Goal: Task Accomplishment & Management: Use online tool/utility

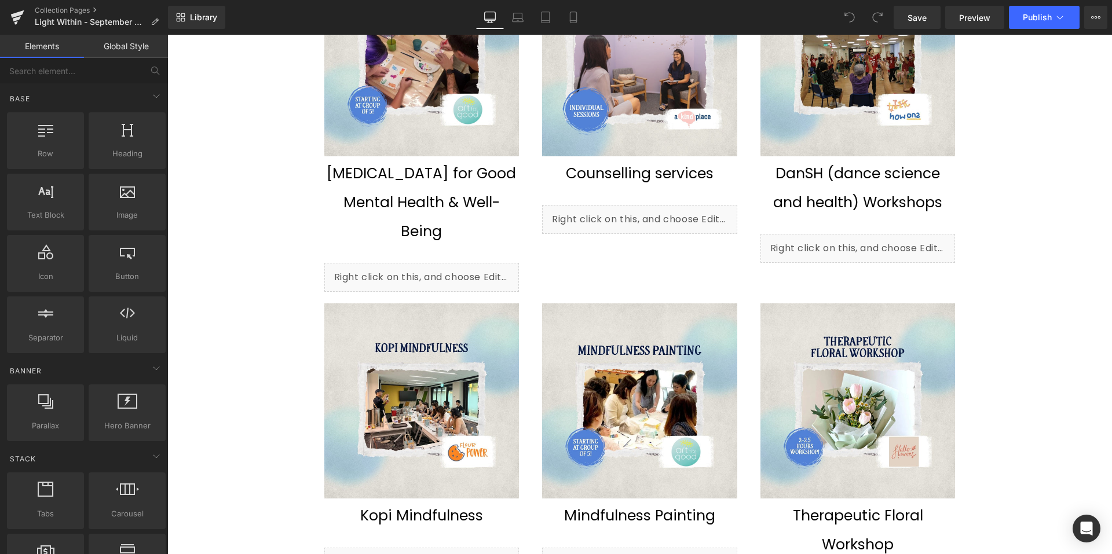
scroll to position [752, 0]
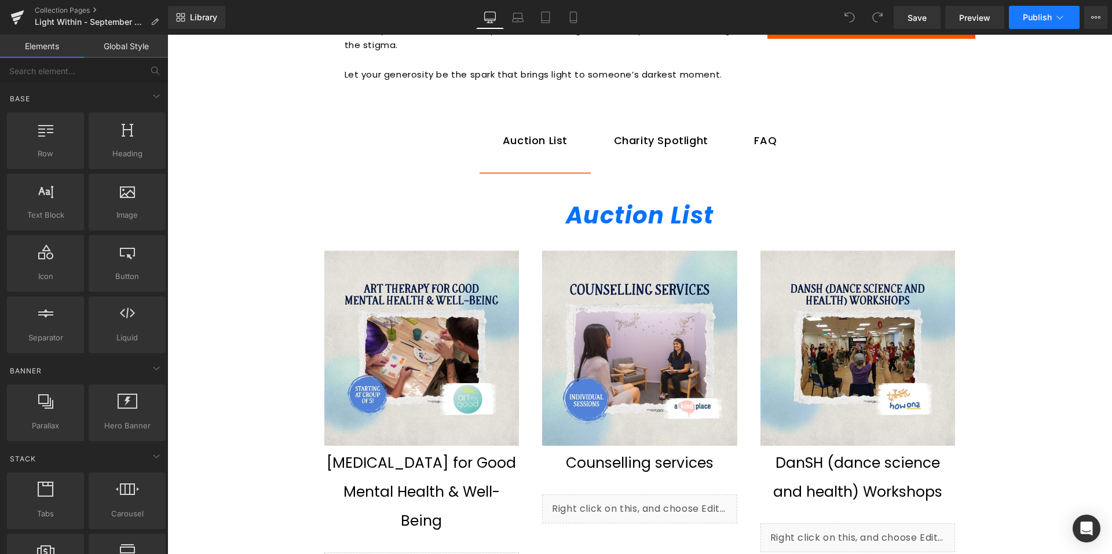
click at [1041, 15] on span "Publish" at bounding box center [1037, 17] width 29 height 9
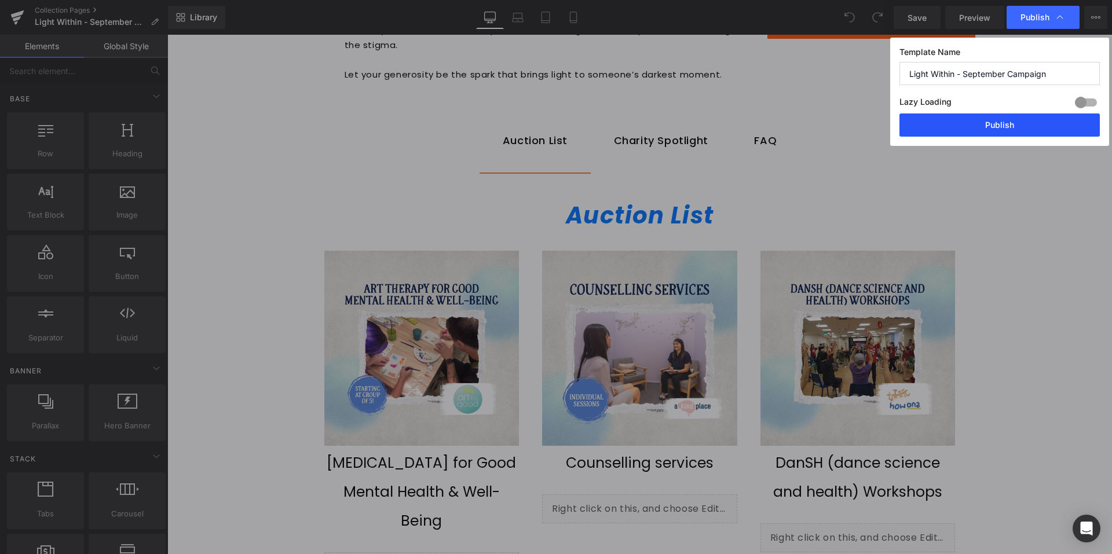
click at [971, 126] on button "Publish" at bounding box center [999, 125] width 200 height 23
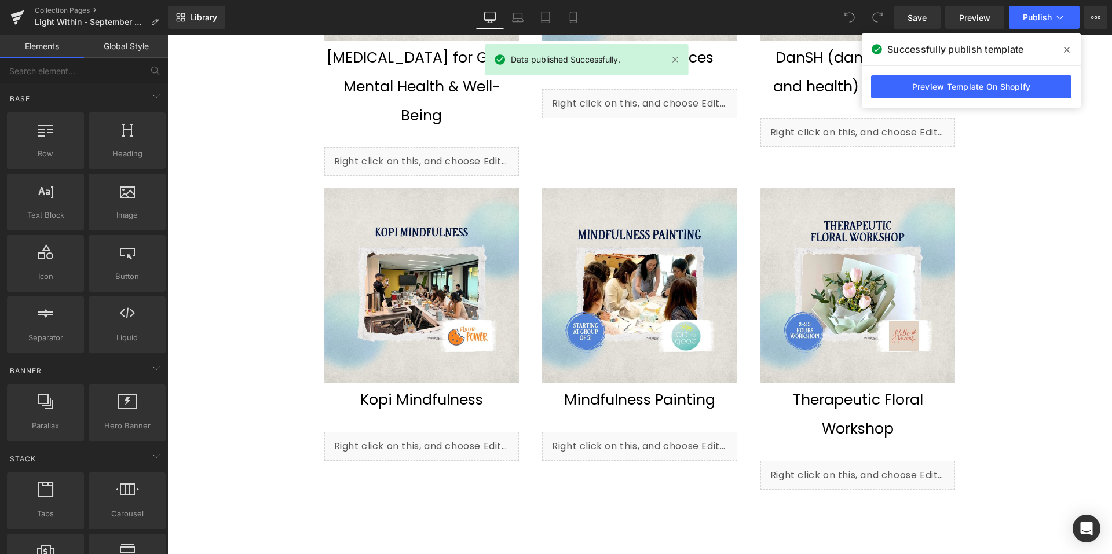
scroll to position [1389, 0]
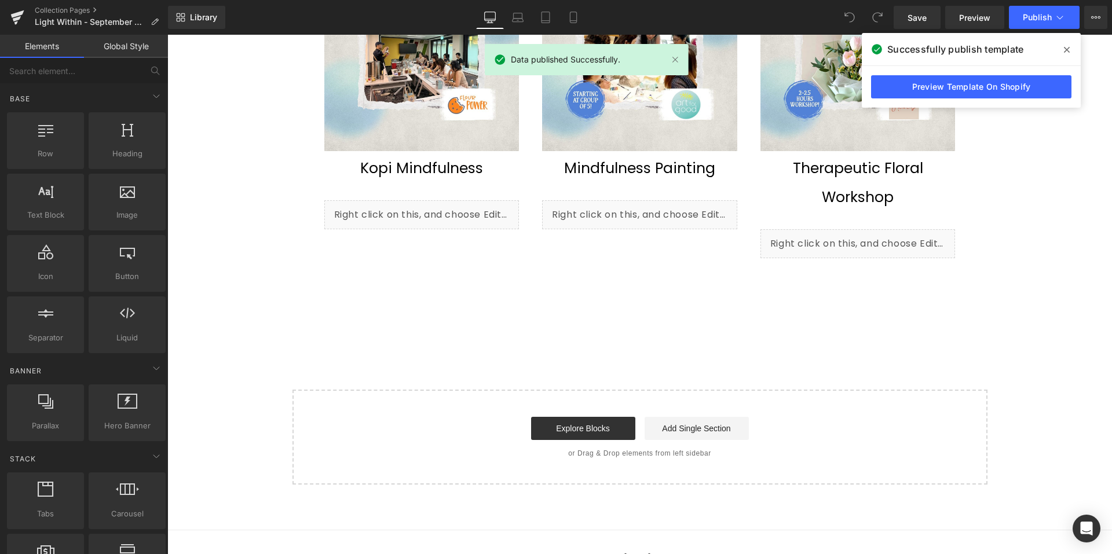
click at [1065, 43] on span at bounding box center [1066, 50] width 19 height 19
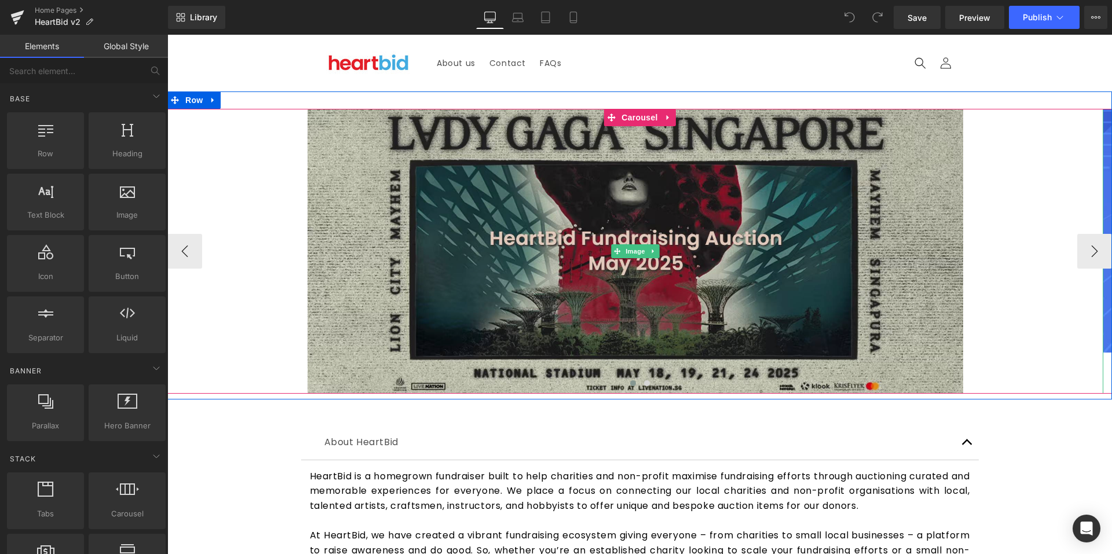
click at [632, 317] on img at bounding box center [635, 251] width 655 height 285
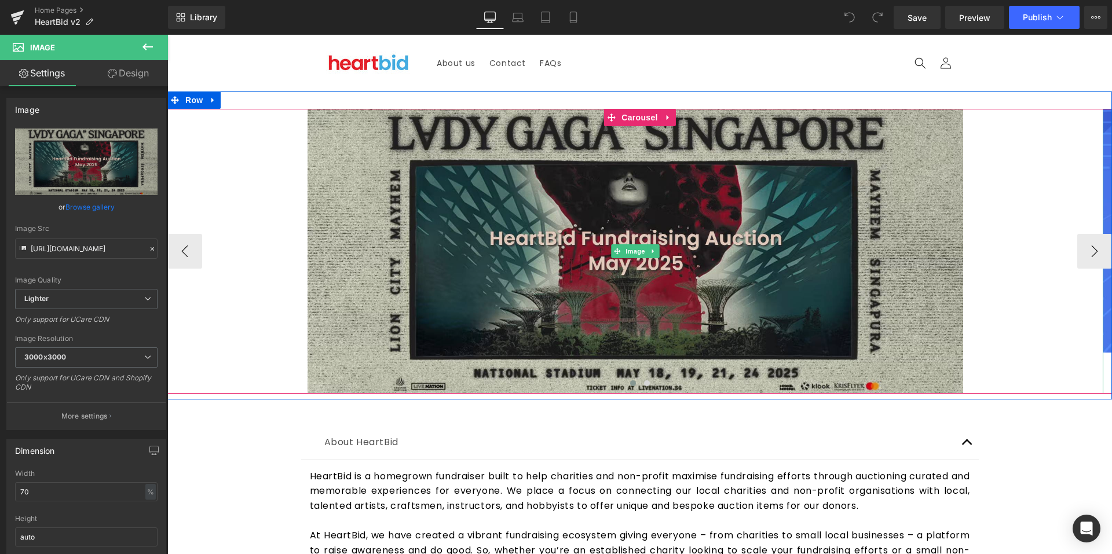
click at [460, 290] on img at bounding box center [635, 251] width 655 height 285
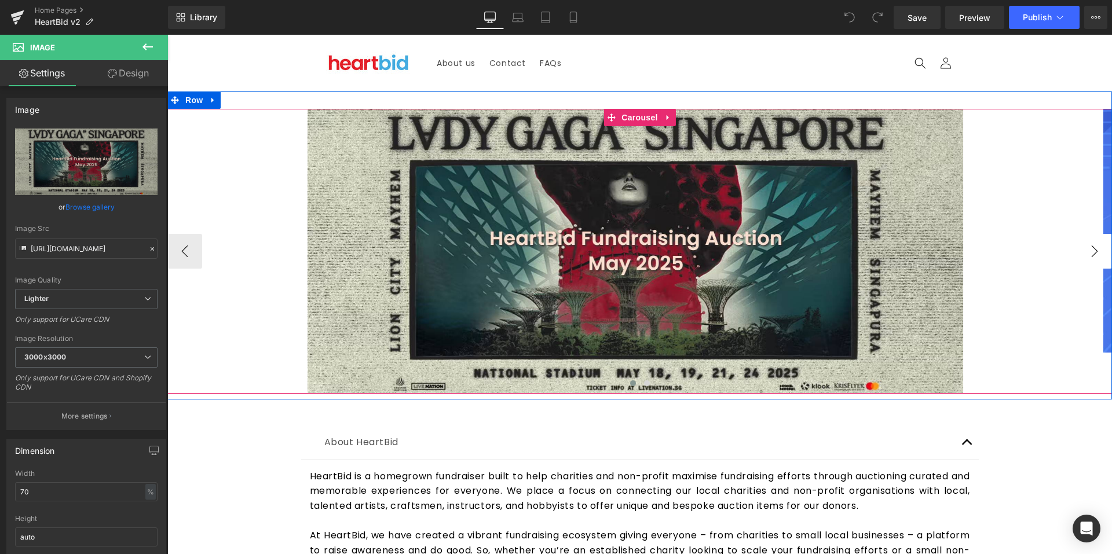
click at [1098, 249] on button "›" at bounding box center [1094, 251] width 35 height 35
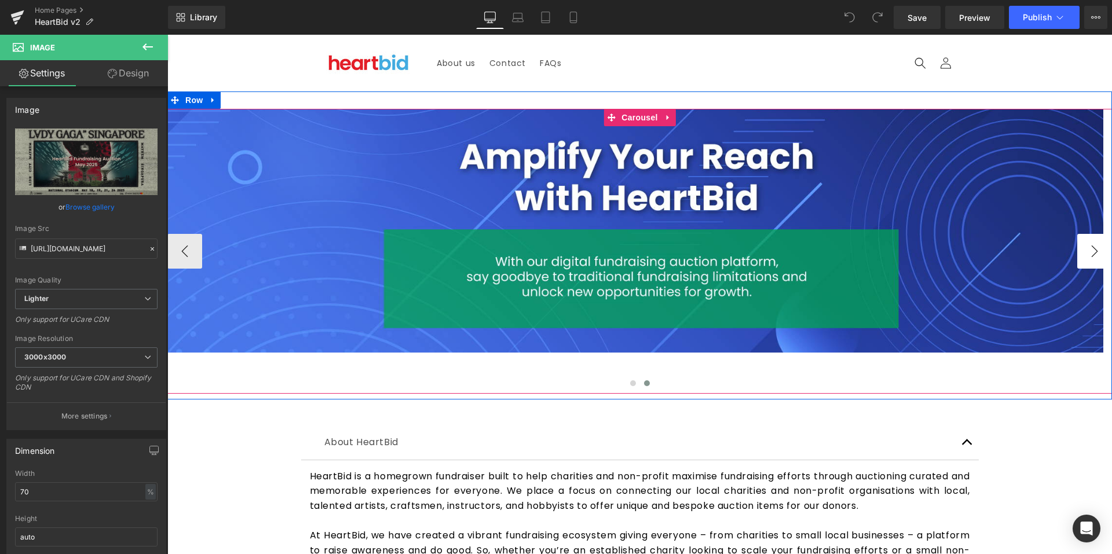
click at [1085, 252] on button "›" at bounding box center [1094, 251] width 35 height 35
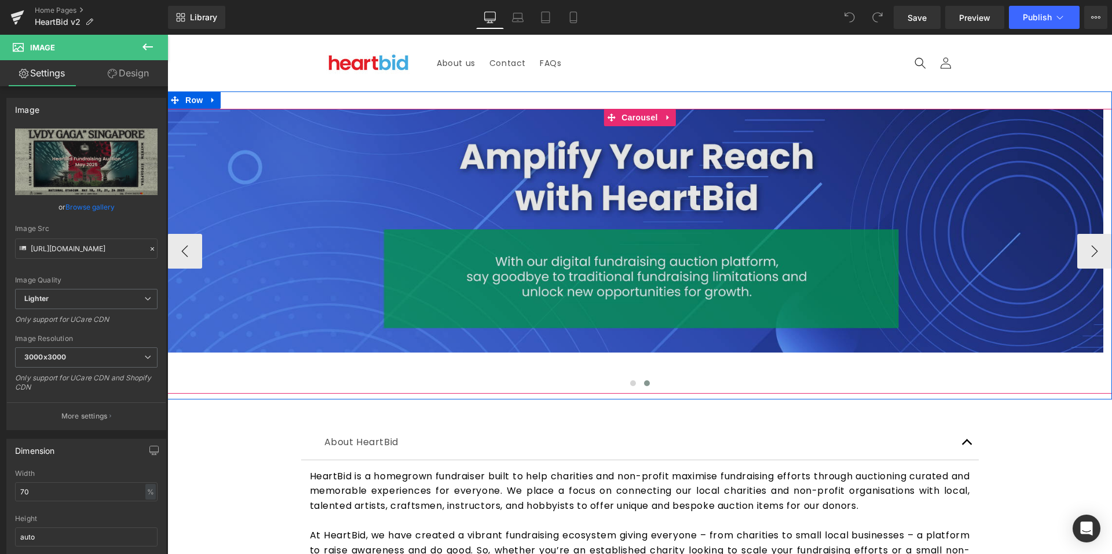
click at [464, 248] on img at bounding box center [635, 231] width 936 height 244
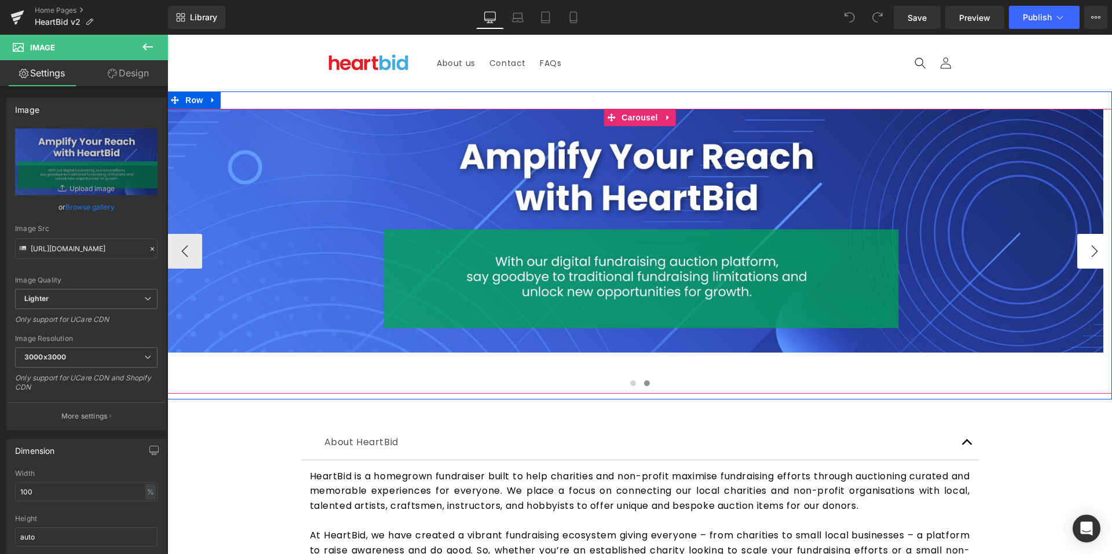
click at [1092, 249] on button "›" at bounding box center [1094, 251] width 35 height 35
click at [177, 266] on button "‹" at bounding box center [184, 251] width 35 height 35
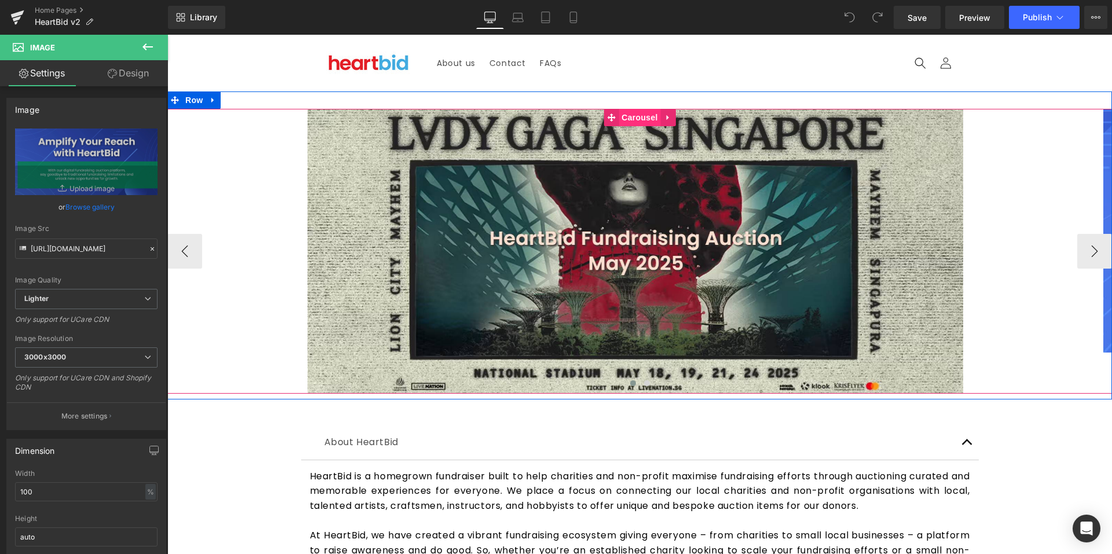
click at [639, 119] on span "Carousel" at bounding box center [639, 117] width 42 height 17
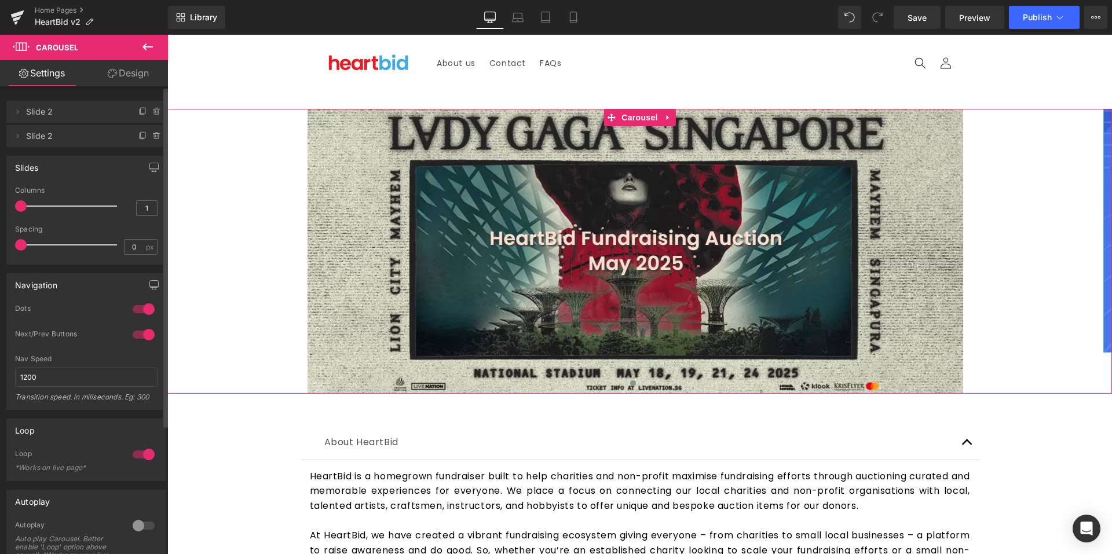
click at [92, 140] on span "Slide 2" at bounding box center [74, 136] width 97 height 22
click at [141, 139] on icon at bounding box center [142, 135] width 9 height 9
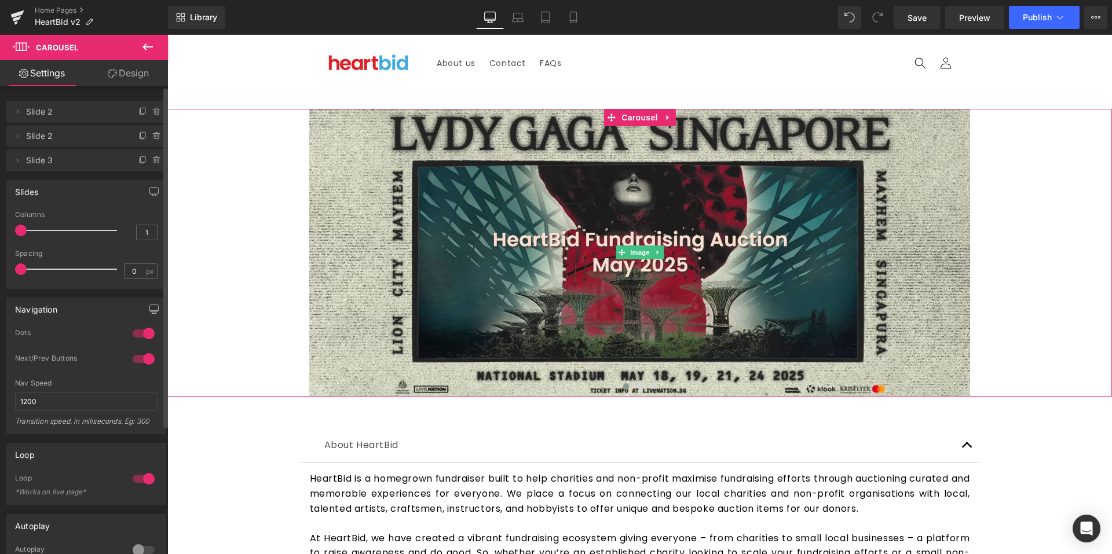
click at [78, 115] on span "Slide 2" at bounding box center [74, 112] width 97 height 22
click at [48, 161] on span "Slide 3" at bounding box center [74, 160] width 97 height 22
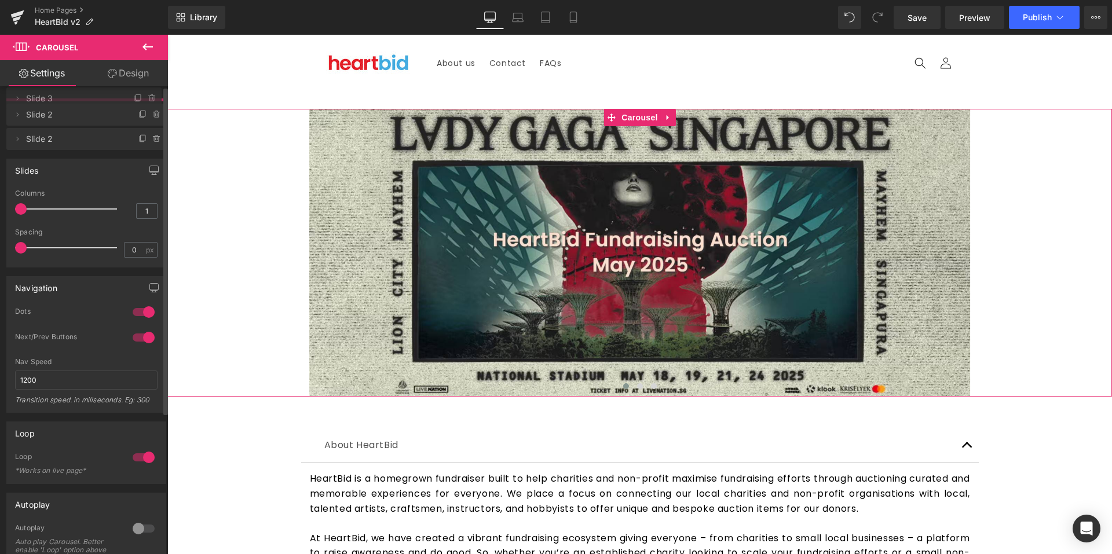
drag, startPoint x: 46, startPoint y: 160, endPoint x: 61, endPoint y: 98, distance: 63.8
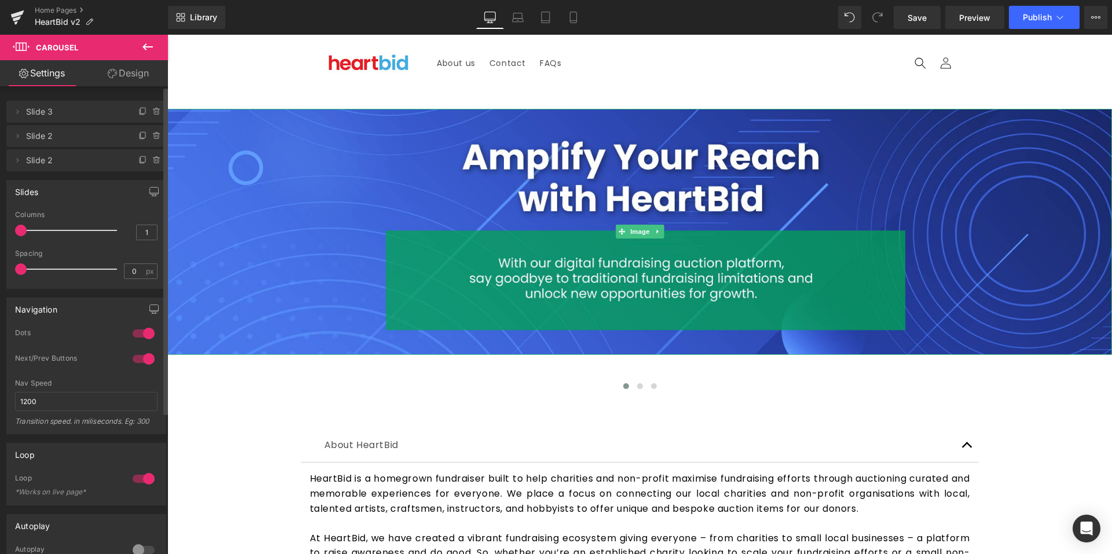
click at [50, 115] on span "Slide 3" at bounding box center [74, 112] width 97 height 22
click at [9, 137] on li "Delete Cancel Slide 2 Slide 2" at bounding box center [86, 136] width 160 height 22
click at [16, 136] on icon at bounding box center [17, 135] width 9 height 9
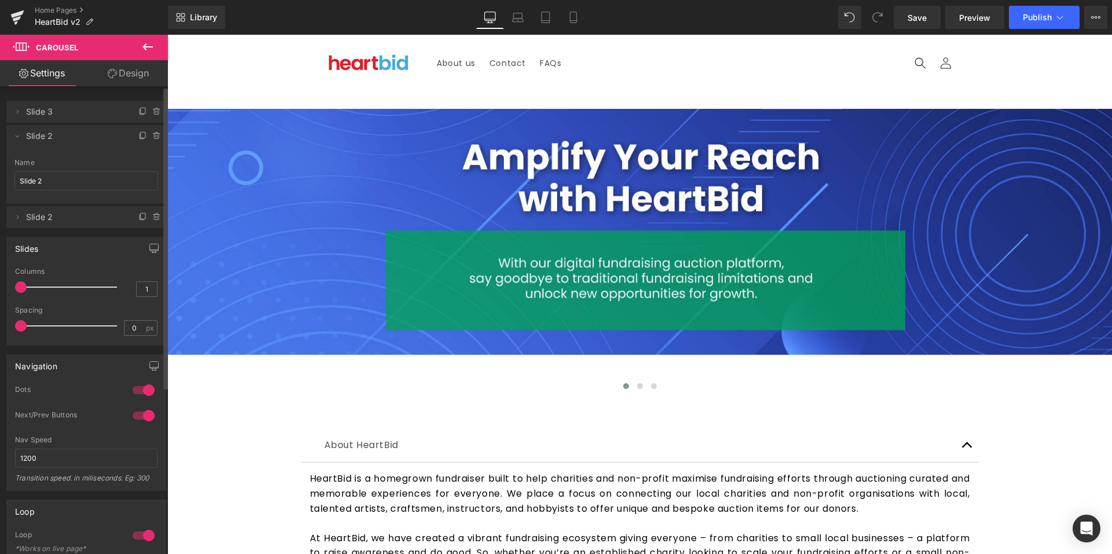
click at [47, 134] on span "Slide 2" at bounding box center [74, 136] width 97 height 22
click at [13, 138] on icon at bounding box center [17, 135] width 9 height 9
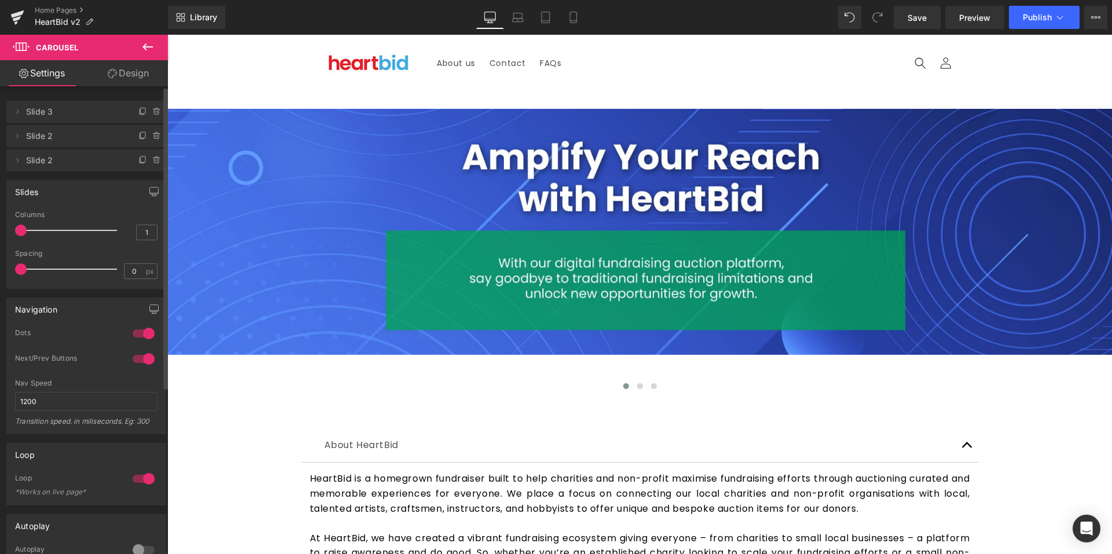
click at [59, 139] on span "Slide 2" at bounding box center [74, 136] width 97 height 22
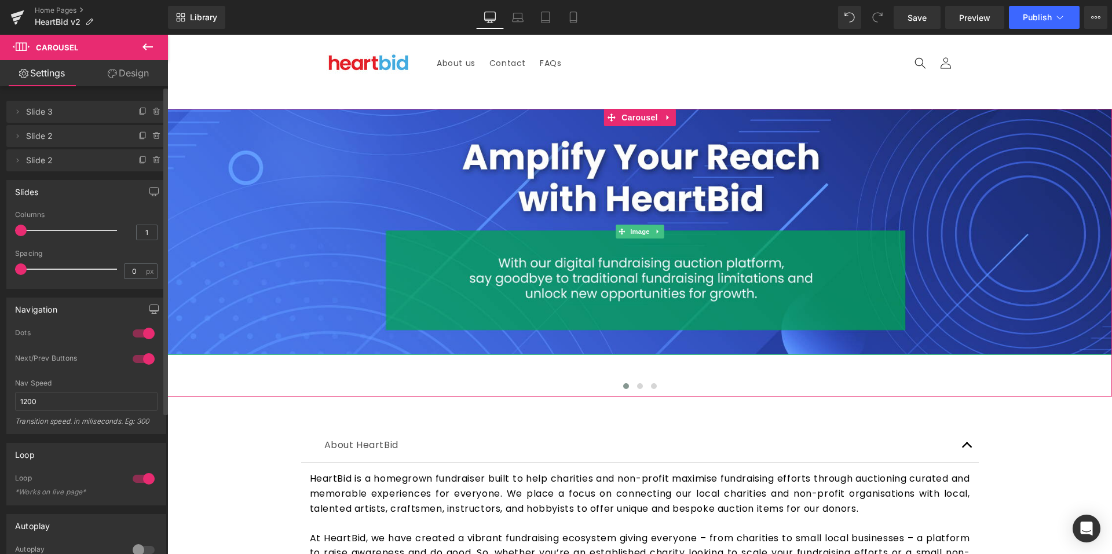
click at [46, 115] on span "Slide 3" at bounding box center [74, 112] width 97 height 22
click at [2, 105] on div "Delete Cancel Slide 3 Slide 3 Name Slide 3 Delete Cancel Slide 2 Slide 2 Name S…" at bounding box center [86, 130] width 173 height 82
click at [15, 108] on icon at bounding box center [17, 111] width 9 height 9
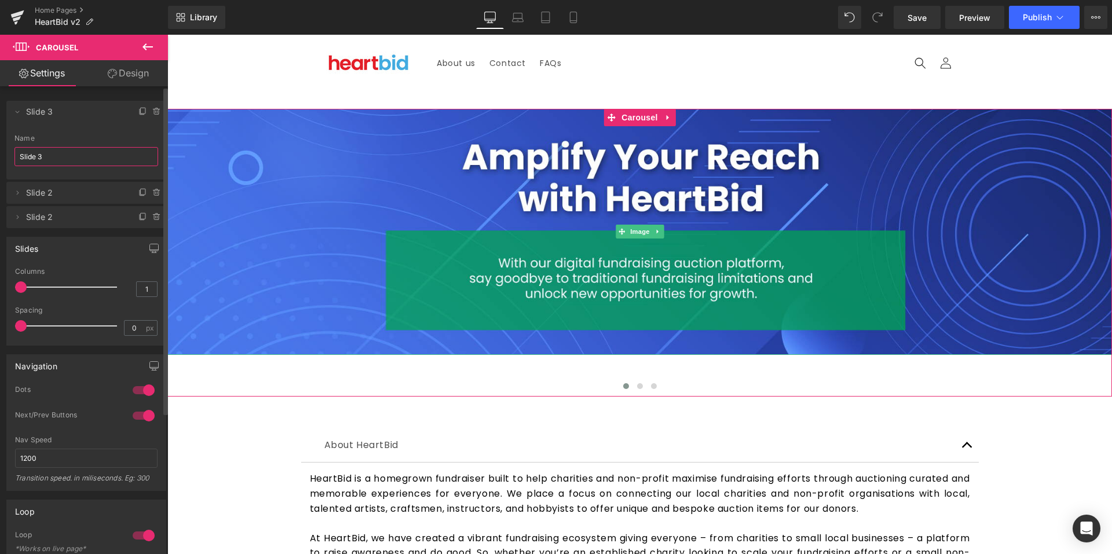
click at [50, 155] on input "Slide 3" at bounding box center [86, 156] width 144 height 19
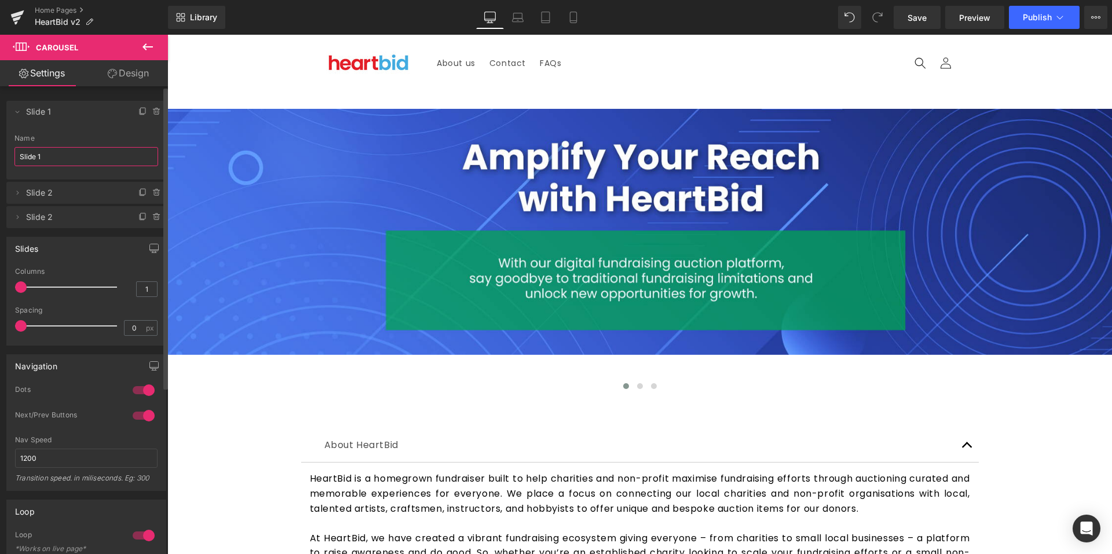
click at [52, 198] on span "Slide 2" at bounding box center [74, 193] width 97 height 22
click at [54, 217] on span "Slide 2" at bounding box center [74, 217] width 97 height 22
type input "Slide 1"
click at [16, 215] on icon at bounding box center [17, 217] width 9 height 9
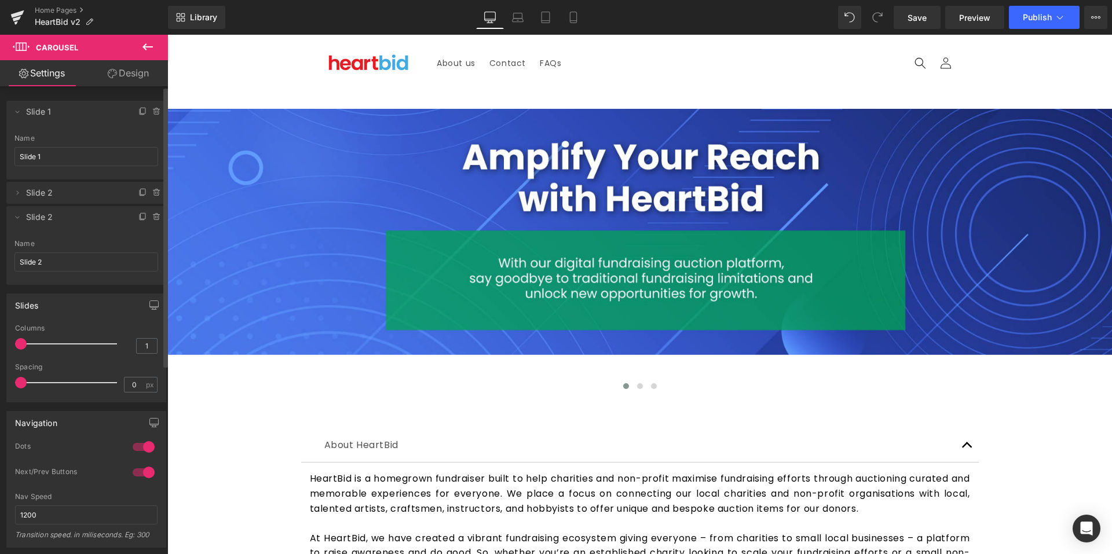
click at [44, 218] on span "Slide 2" at bounding box center [74, 217] width 97 height 22
click at [32, 263] on input "Slide 2" at bounding box center [86, 261] width 144 height 19
click at [76, 189] on span "Slide 2" at bounding box center [74, 193] width 97 height 22
click at [108, 154] on input "Slide 1" at bounding box center [86, 156] width 144 height 19
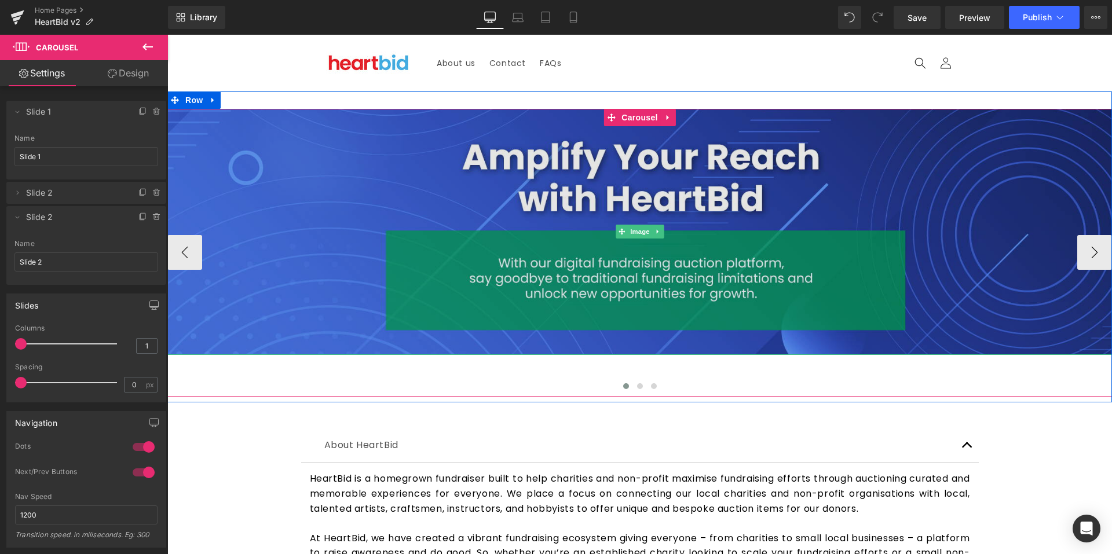
click at [1063, 236] on img at bounding box center [639, 232] width 945 height 246
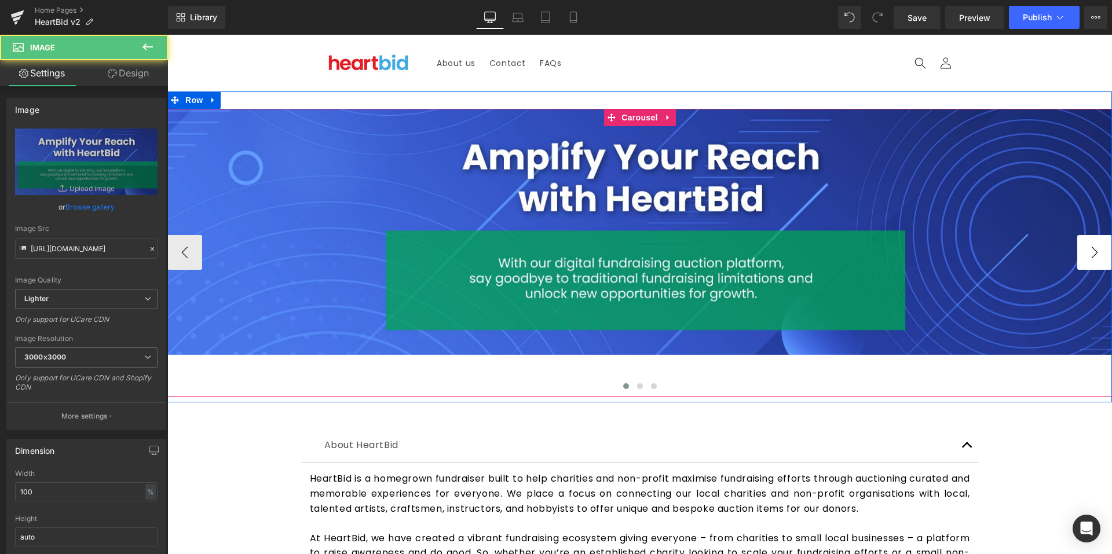
click at [1085, 247] on button "›" at bounding box center [1094, 252] width 35 height 35
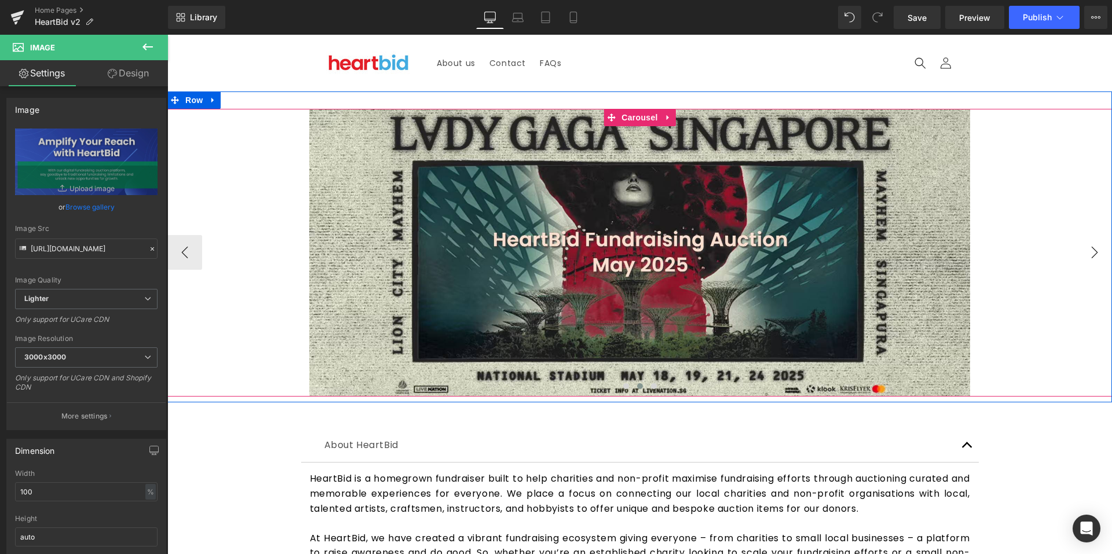
click at [1085, 247] on button "›" at bounding box center [1094, 252] width 35 height 35
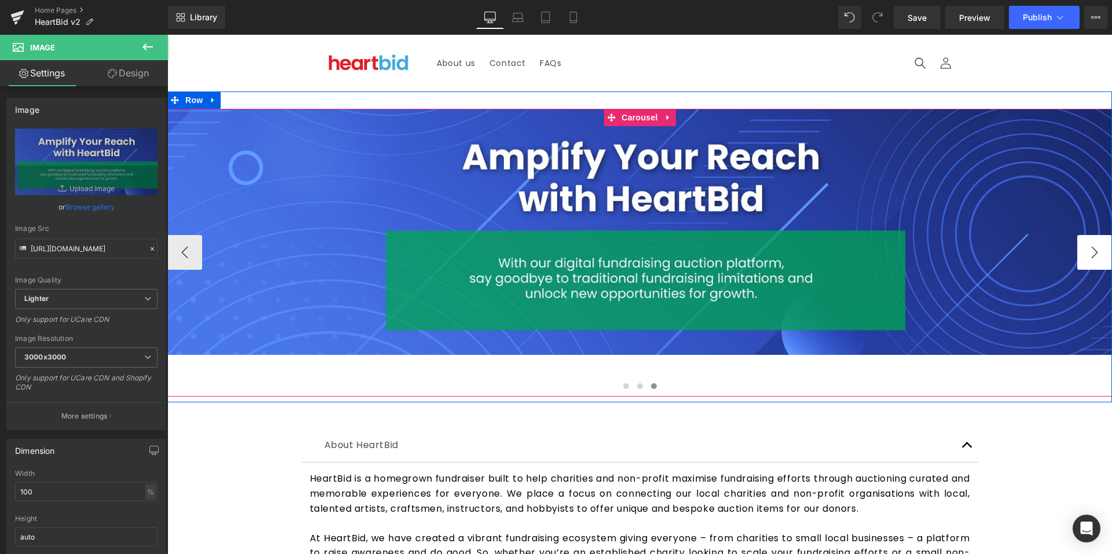
click at [1085, 247] on button "›" at bounding box center [1094, 252] width 35 height 35
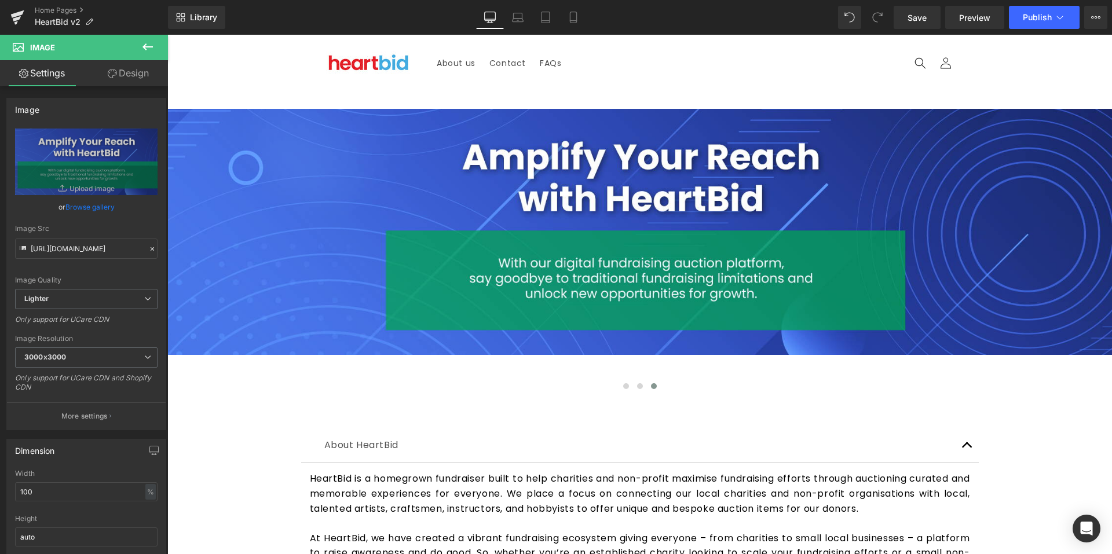
click at [154, 56] on button at bounding box center [147, 47] width 41 height 25
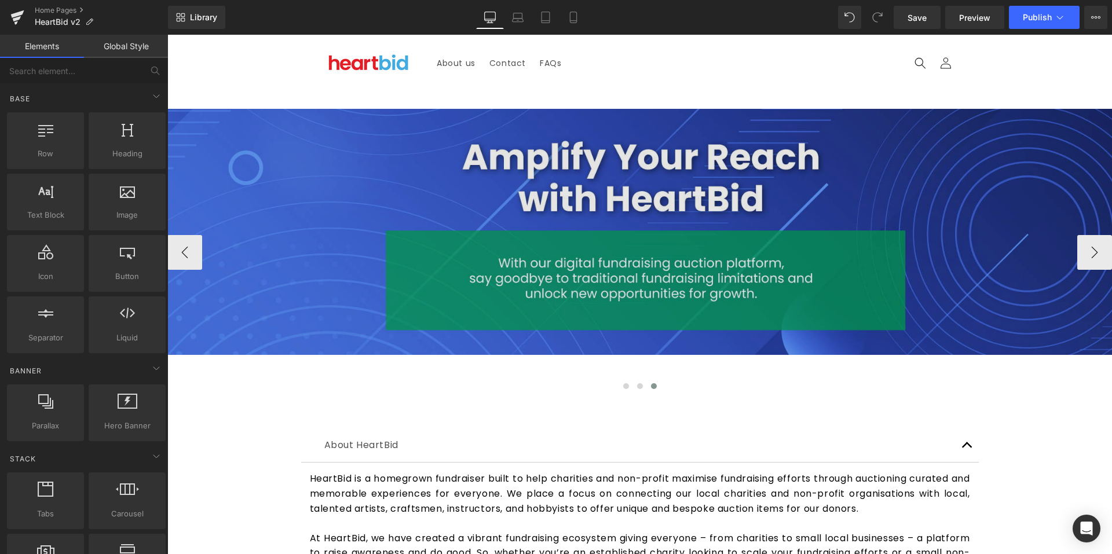
click at [475, 179] on img at bounding box center [639, 232] width 945 height 246
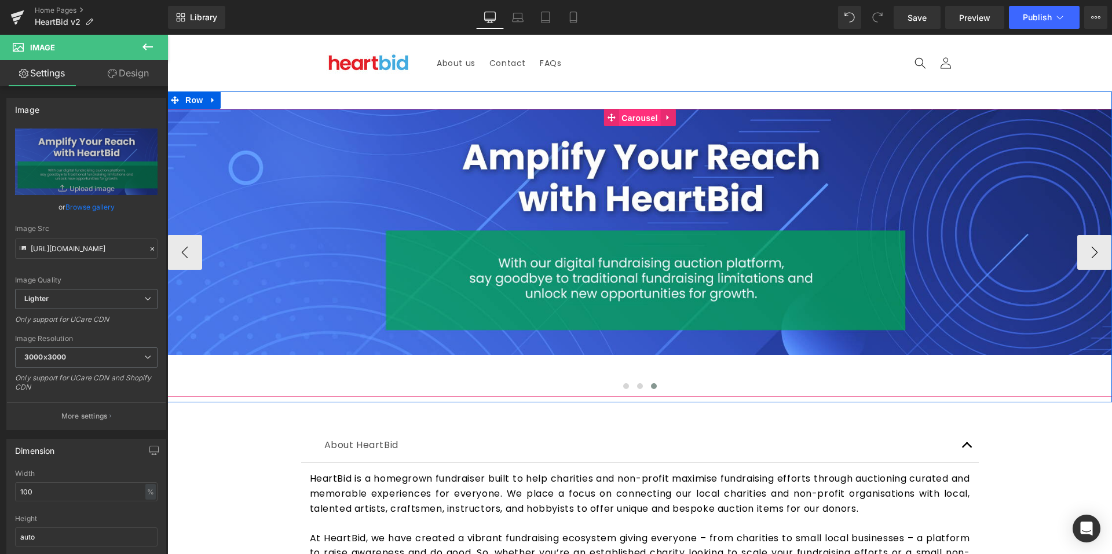
click at [639, 113] on span "Carousel" at bounding box center [639, 117] width 42 height 17
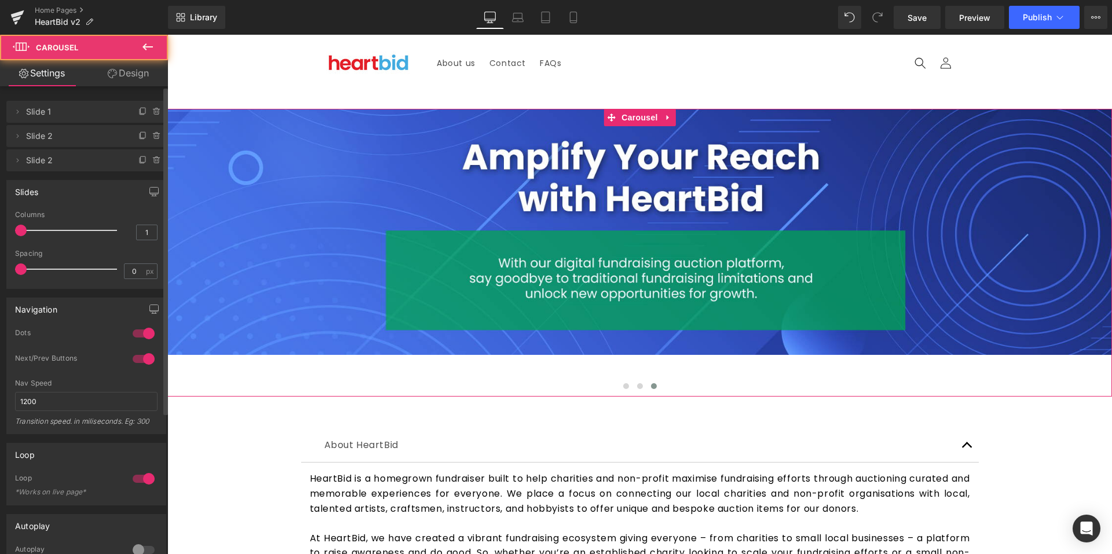
click at [41, 118] on span "Slide 1" at bounding box center [74, 112] width 97 height 22
click at [42, 118] on span "Slide 1" at bounding box center [74, 112] width 97 height 22
click at [12, 110] on span at bounding box center [17, 112] width 14 height 14
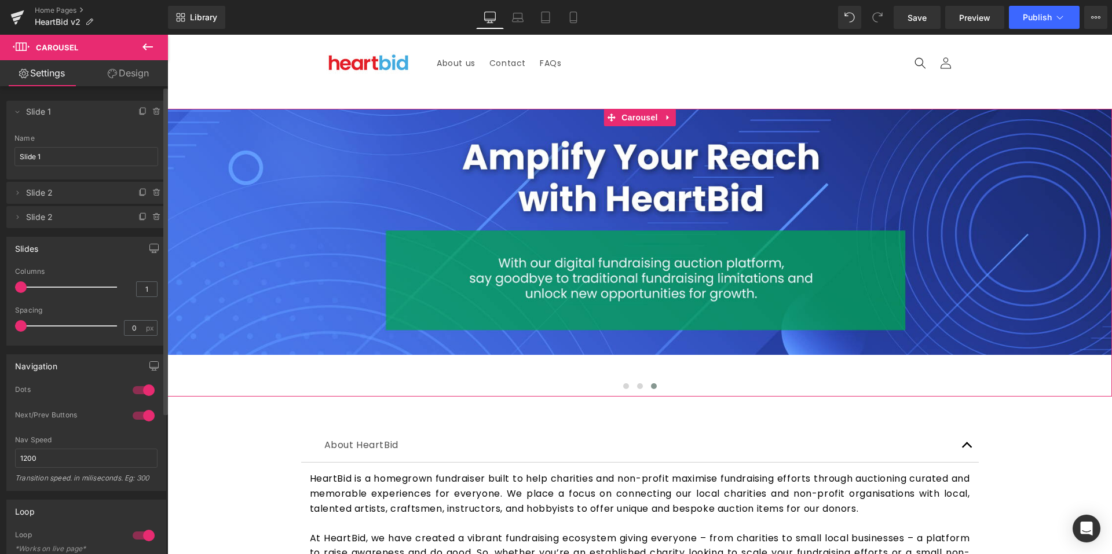
click at [49, 143] on div "Name Slide 1" at bounding box center [86, 156] width 144 height 45
click at [35, 153] on input "Slide 1" at bounding box center [86, 156] width 144 height 19
click at [80, 116] on span "Slide 1" at bounding box center [74, 112] width 97 height 22
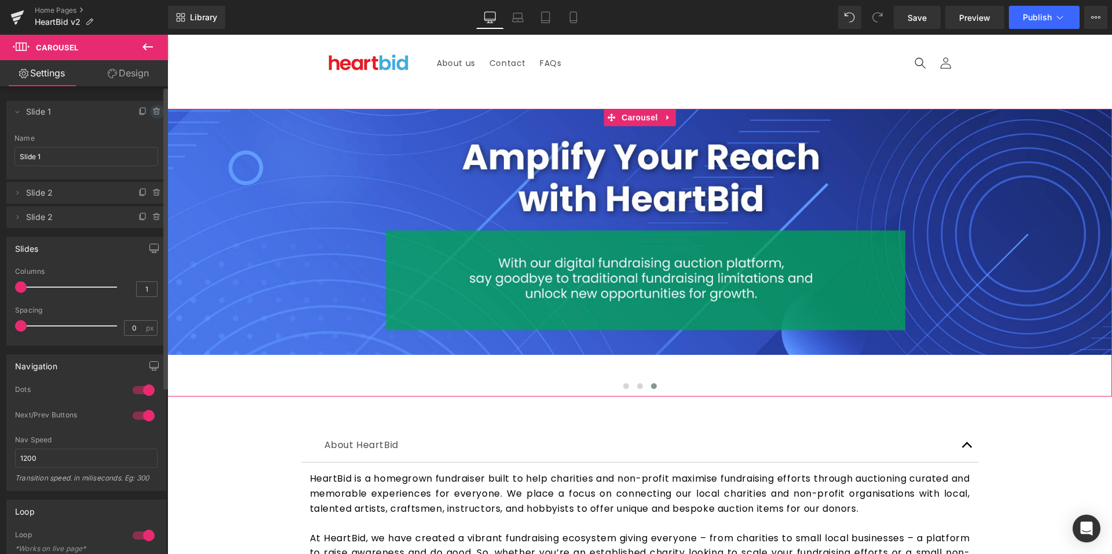
click at [156, 111] on icon at bounding box center [156, 112] width 0 height 2
click at [149, 111] on button "Delete" at bounding box center [144, 112] width 36 height 15
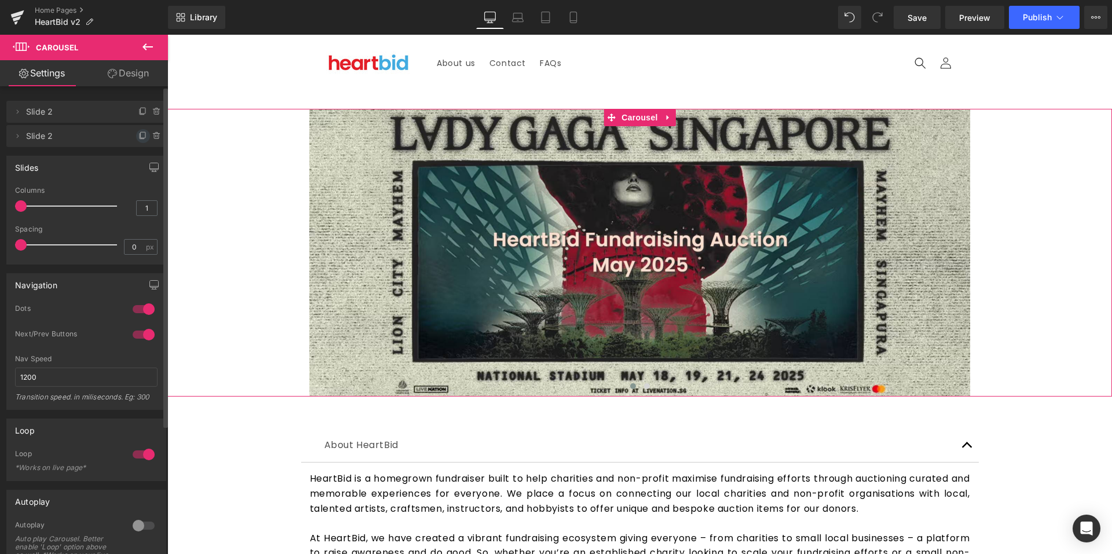
click at [138, 137] on icon at bounding box center [142, 135] width 9 height 9
drag, startPoint x: 79, startPoint y: 161, endPoint x: 76, endPoint y: 104, distance: 56.8
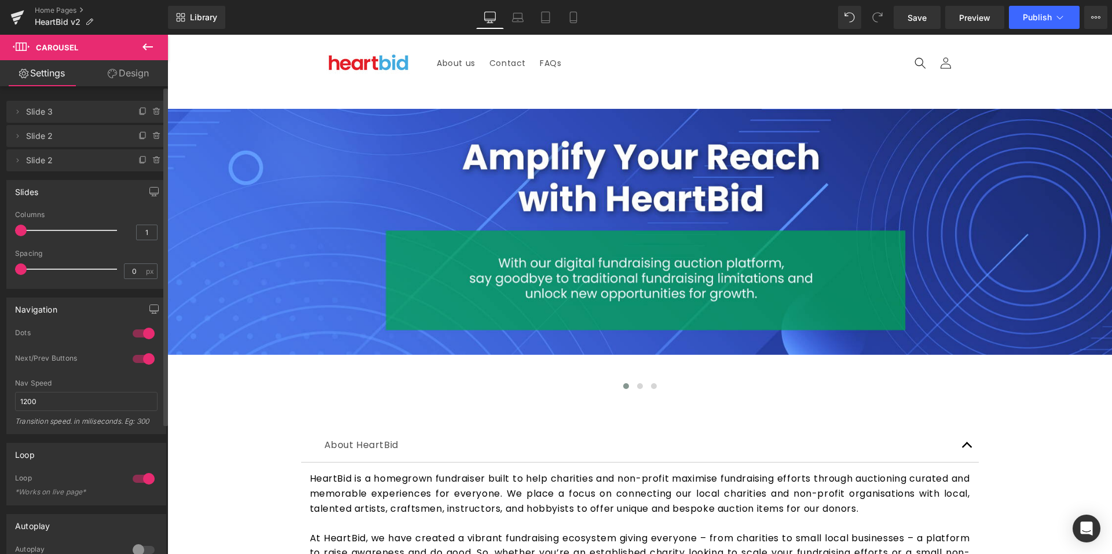
click at [46, 116] on span "Slide 3" at bounding box center [74, 112] width 97 height 22
click at [24, 114] on li "Delete Cancel Slide 3 Slide 3" at bounding box center [86, 112] width 160 height 22
click at [17, 114] on icon at bounding box center [17, 111] width 9 height 9
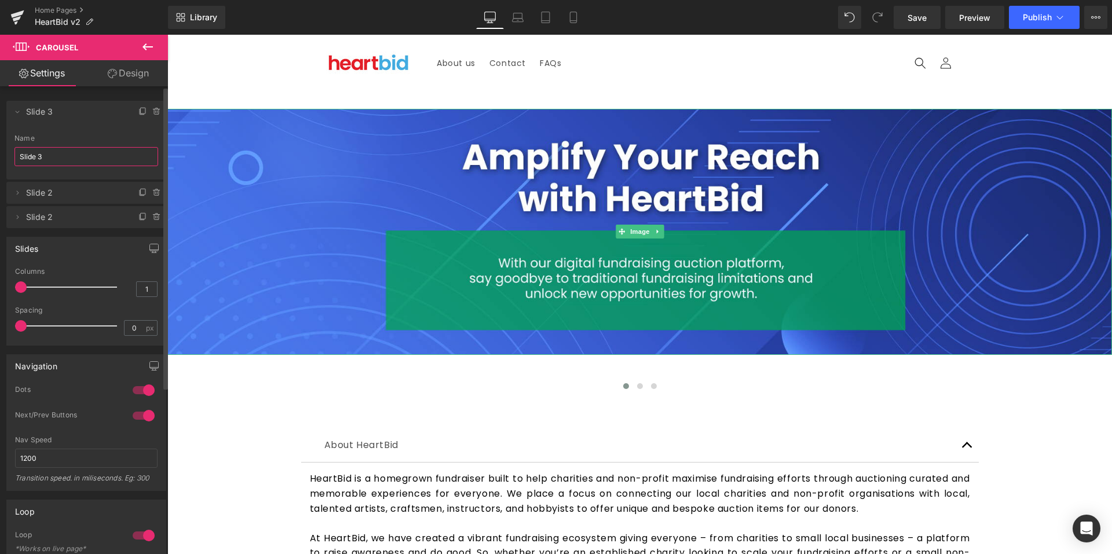
click at [81, 159] on input "Slide 3" at bounding box center [86, 156] width 144 height 19
type input "Slide 1"
click at [12, 188] on li "Delete Cancel Slide 2 Slide 2 Name Slide 2" at bounding box center [86, 193] width 160 height 22
click at [17, 191] on icon at bounding box center [17, 192] width 9 height 9
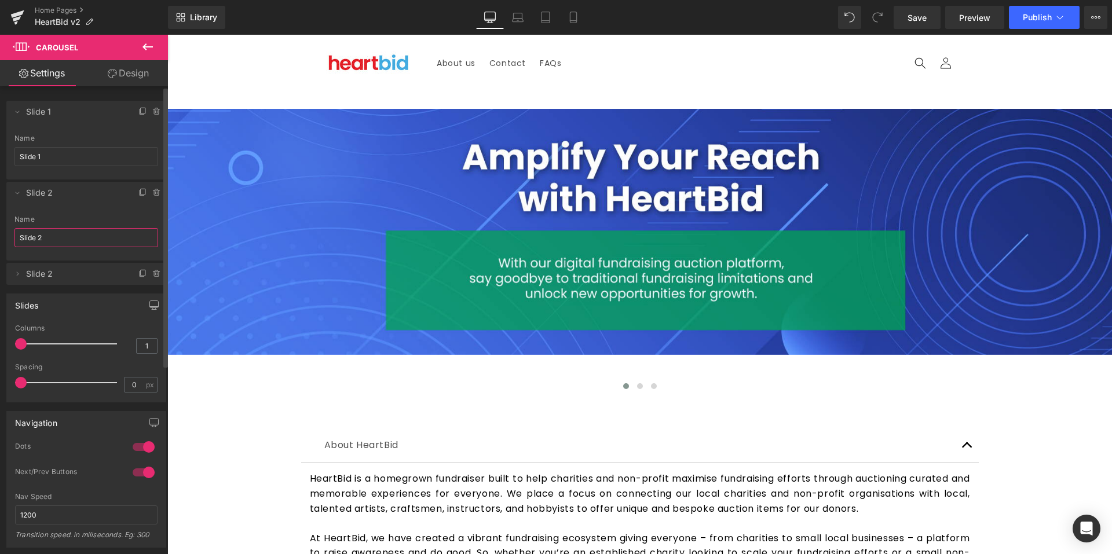
click at [60, 229] on input "Slide 2" at bounding box center [86, 237] width 144 height 19
click at [17, 278] on icon at bounding box center [17, 273] width 9 height 9
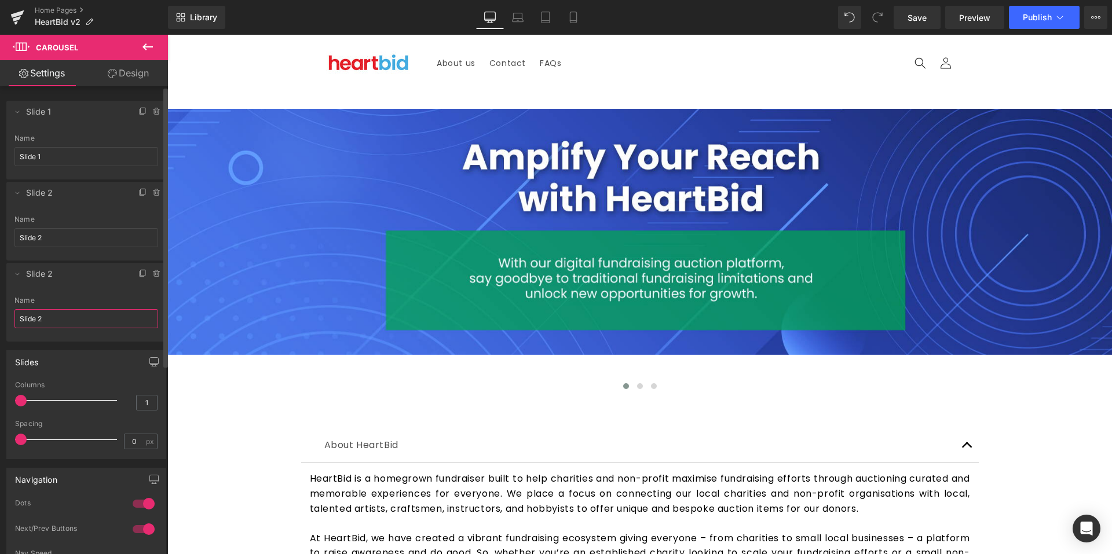
click at [90, 315] on input "Slide 2" at bounding box center [86, 318] width 144 height 19
type input "Slide 3"
click at [79, 128] on li "Delete Cancel Slide 1 Slide 1 Name Slide 1" at bounding box center [86, 140] width 160 height 79
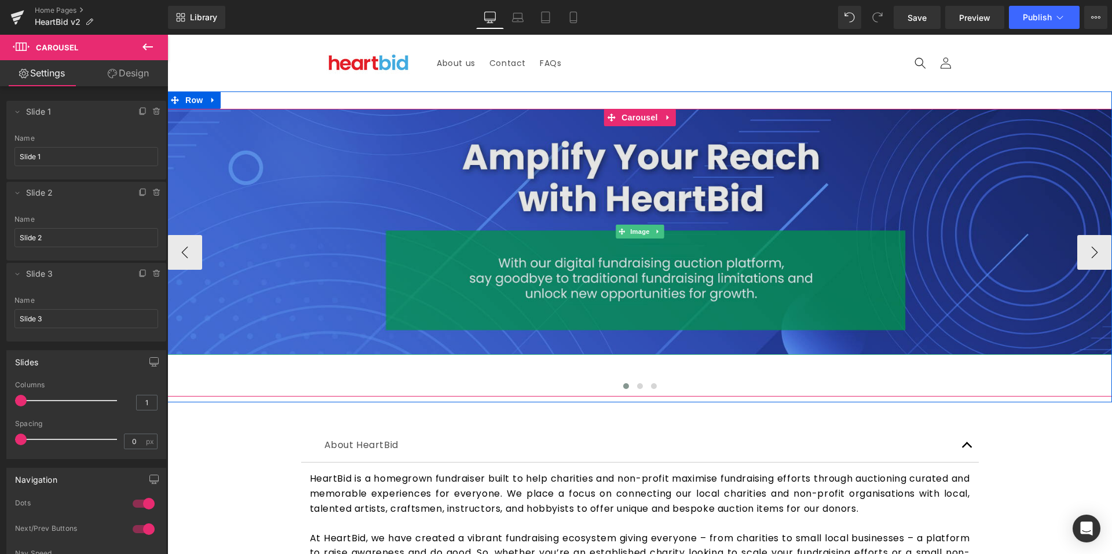
click at [314, 241] on img at bounding box center [639, 232] width 945 height 246
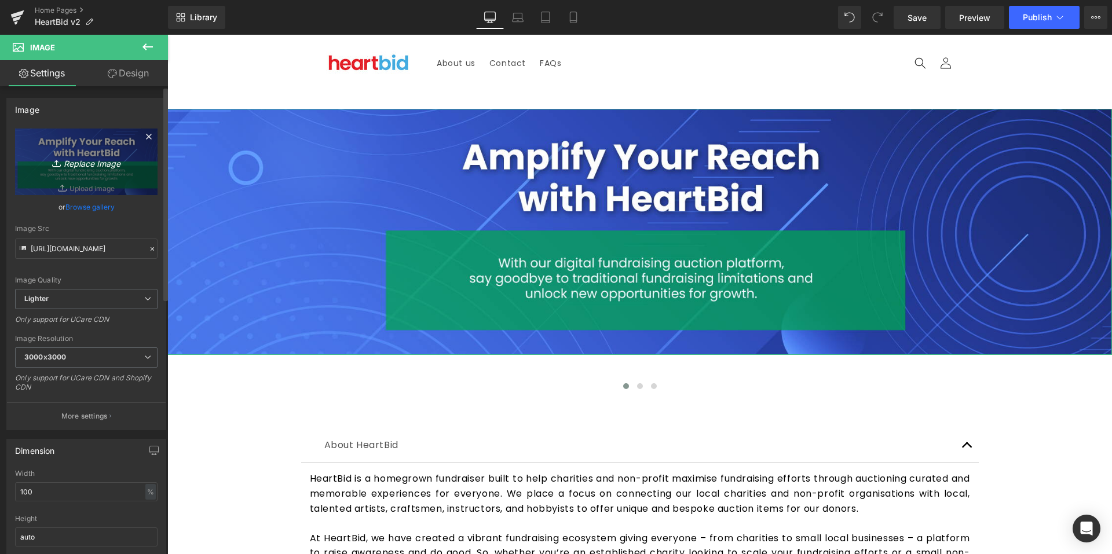
click at [95, 188] on link "Replace Image" at bounding box center [86, 162] width 142 height 67
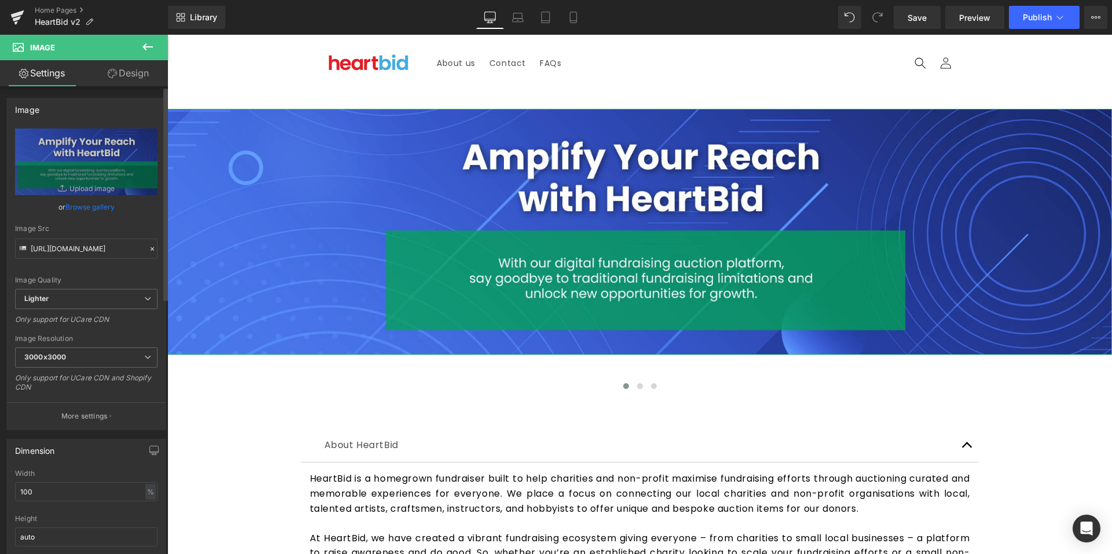
click at [89, 211] on link "Browse gallery" at bounding box center [89, 207] width 49 height 20
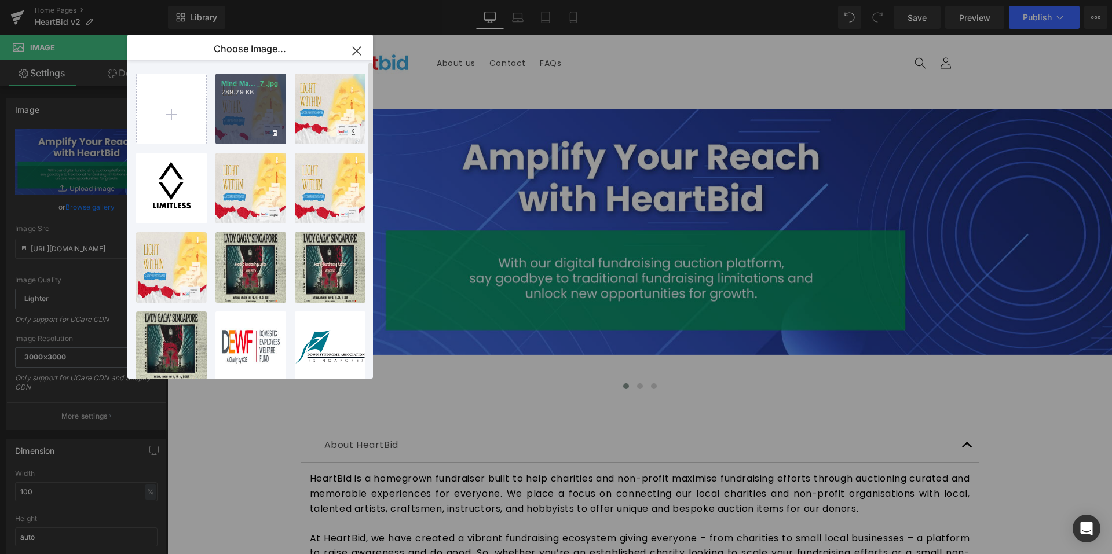
click at [255, 108] on div "Mind Ma... _7_.jpg 289.29 KB" at bounding box center [250, 109] width 71 height 71
type input "https://ucarecdn.com/f2ab6439-1b6d-4625-a6c0-6b1769977fb2/-/format/auto/-/previ…"
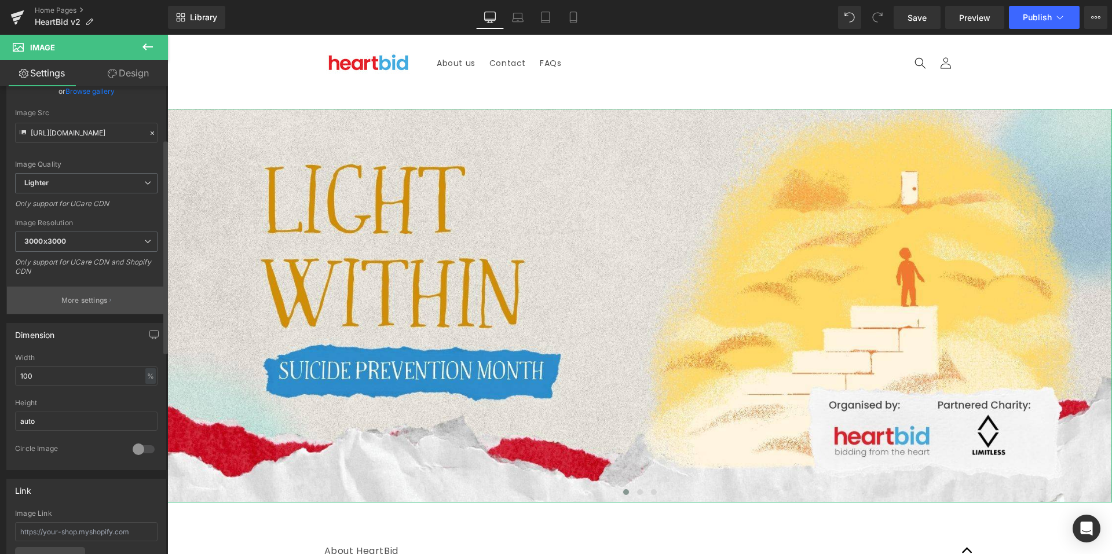
scroll to position [58, 0]
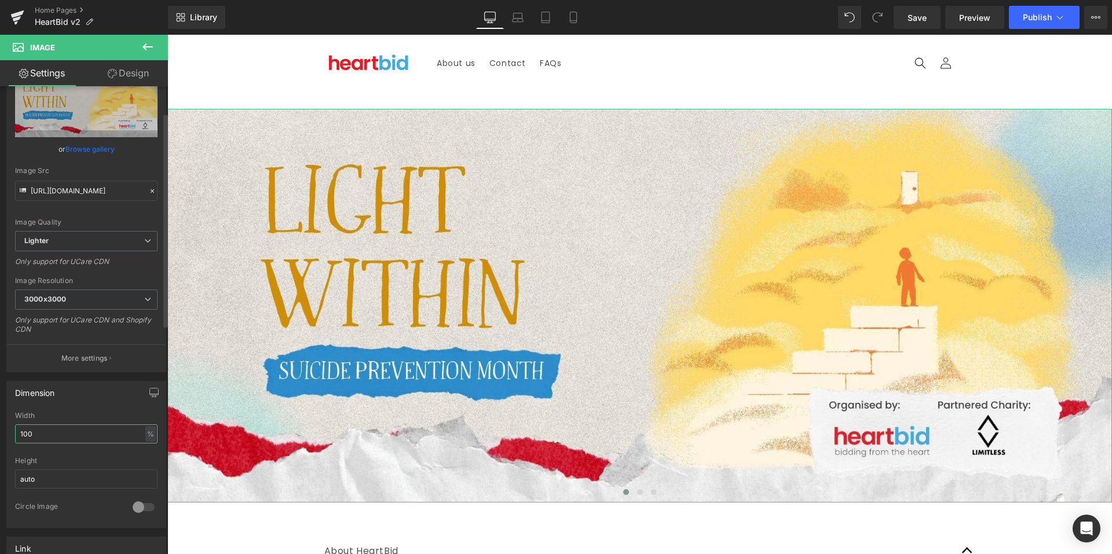
click at [100, 434] on input "100" at bounding box center [86, 433] width 142 height 19
type input "1"
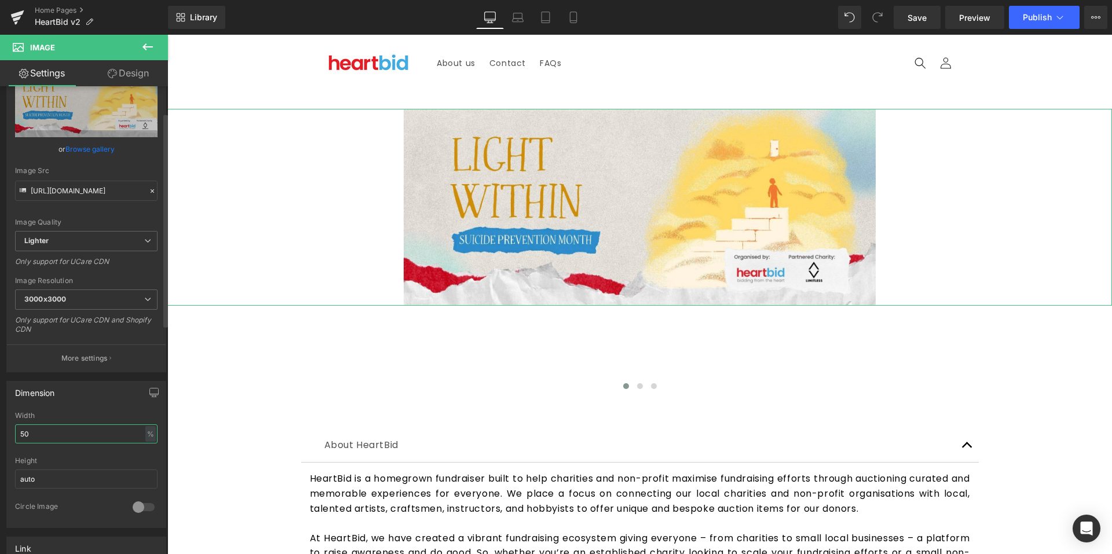
type input "5"
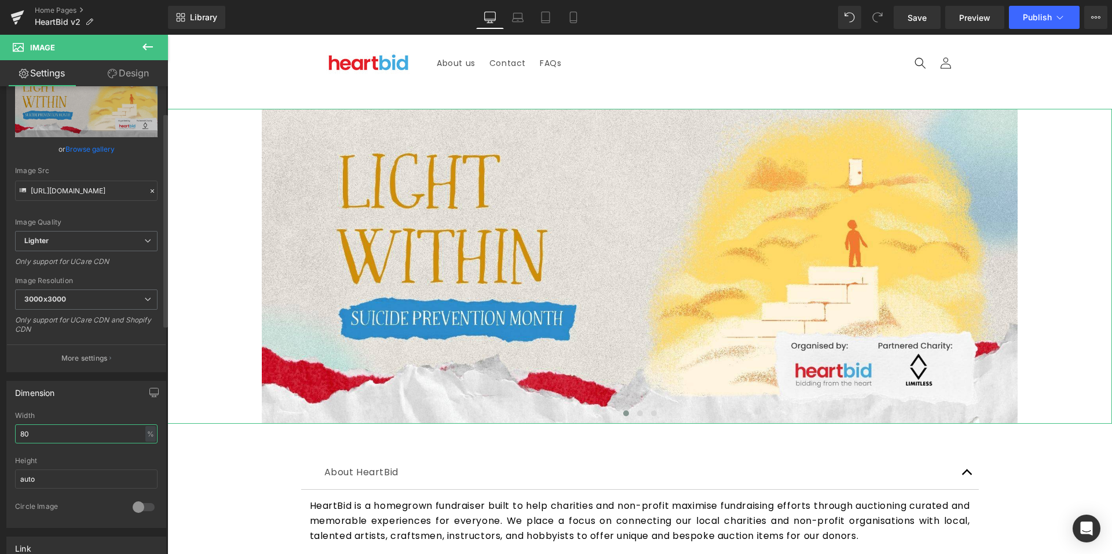
scroll to position [0, 0]
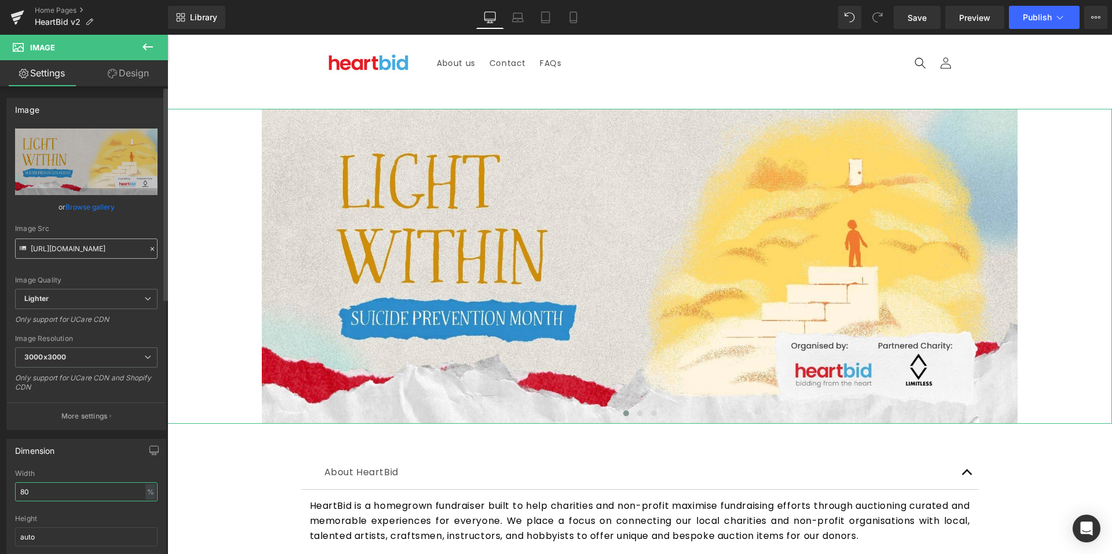
type input "80"
click at [96, 249] on input "https://ucarecdn.com/f2ab6439-1b6d-4625-a6c0-6b1769977fb2/-/format/auto/-/previ…" at bounding box center [86, 249] width 142 height 20
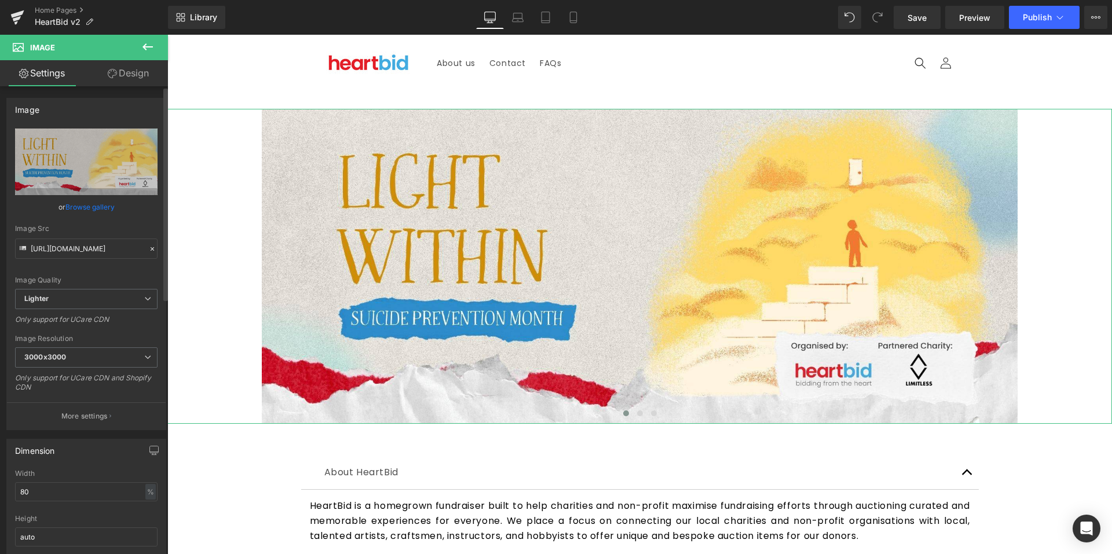
click at [148, 248] on icon at bounding box center [152, 249] width 8 height 8
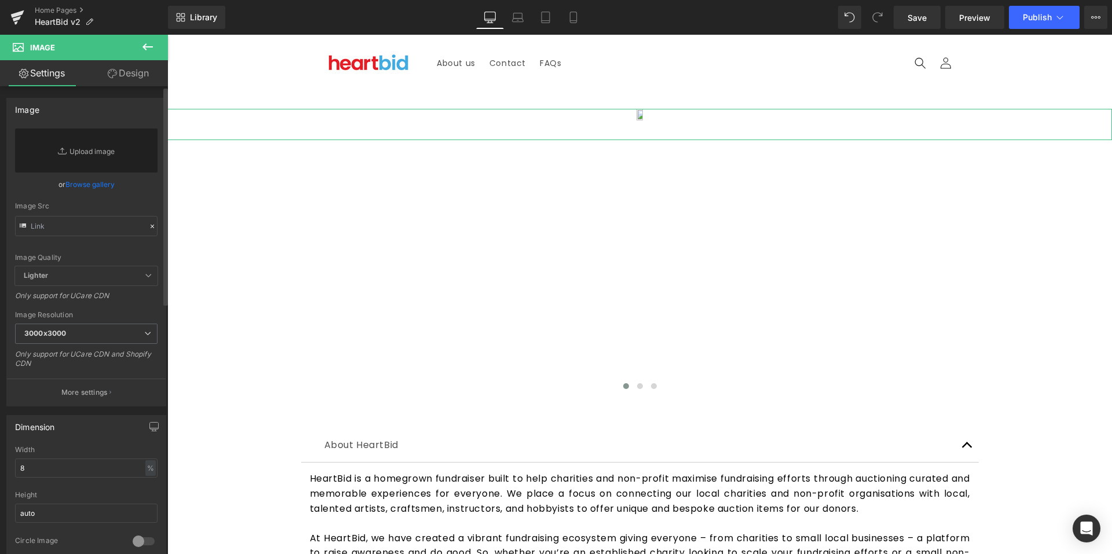
click at [117, 198] on div "Image Quality Lighter Lightest Lighter Lighter Lightest Only support for UCare …" at bounding box center [86, 198] width 142 height 138
type input "80"
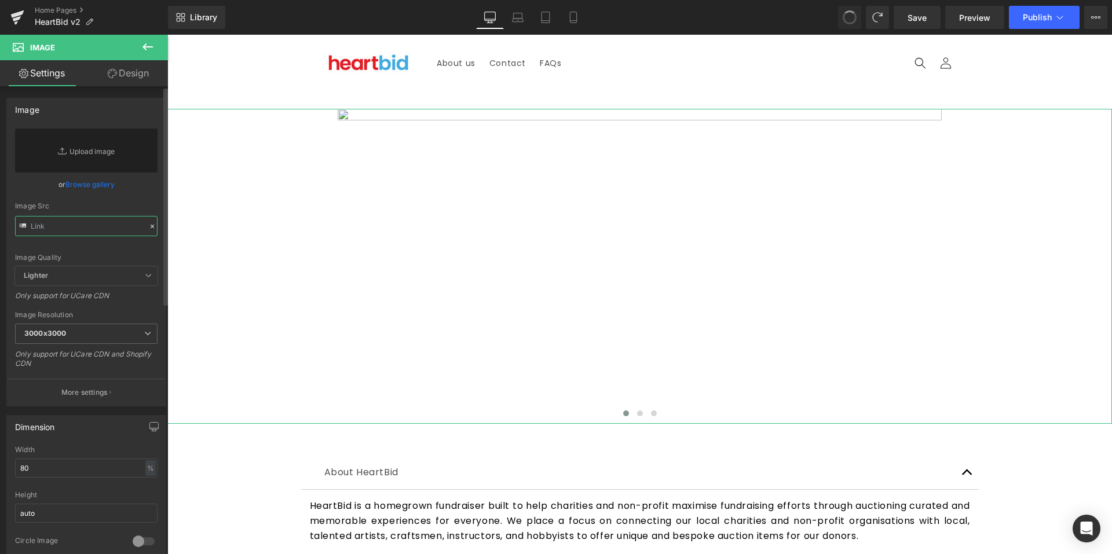
click at [87, 230] on input "text" at bounding box center [86, 226] width 142 height 20
click at [148, 224] on icon at bounding box center [152, 226] width 8 height 8
click at [153, 48] on icon at bounding box center [148, 47] width 14 height 14
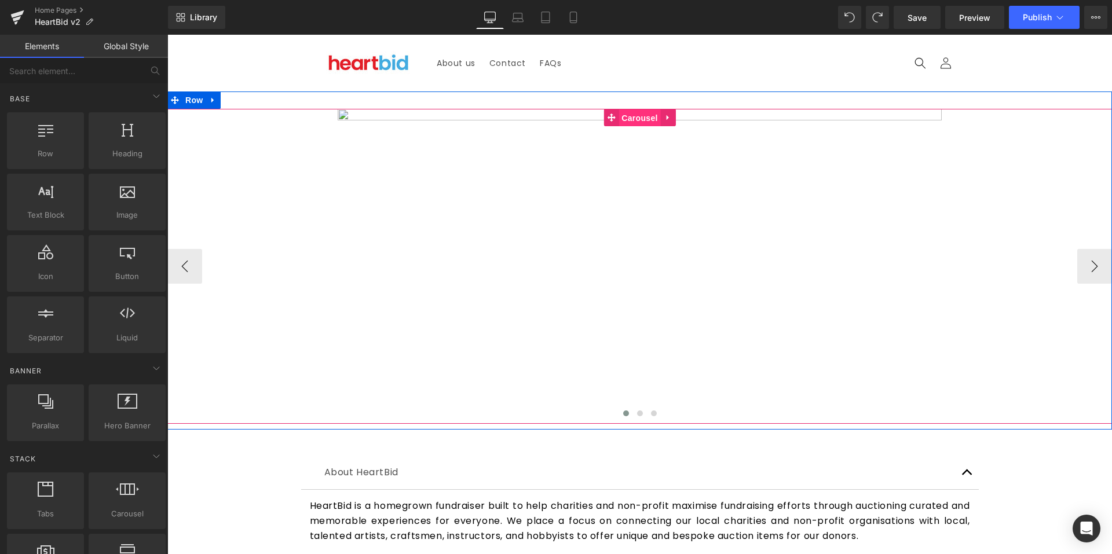
click at [625, 119] on span "Carousel" at bounding box center [639, 117] width 42 height 17
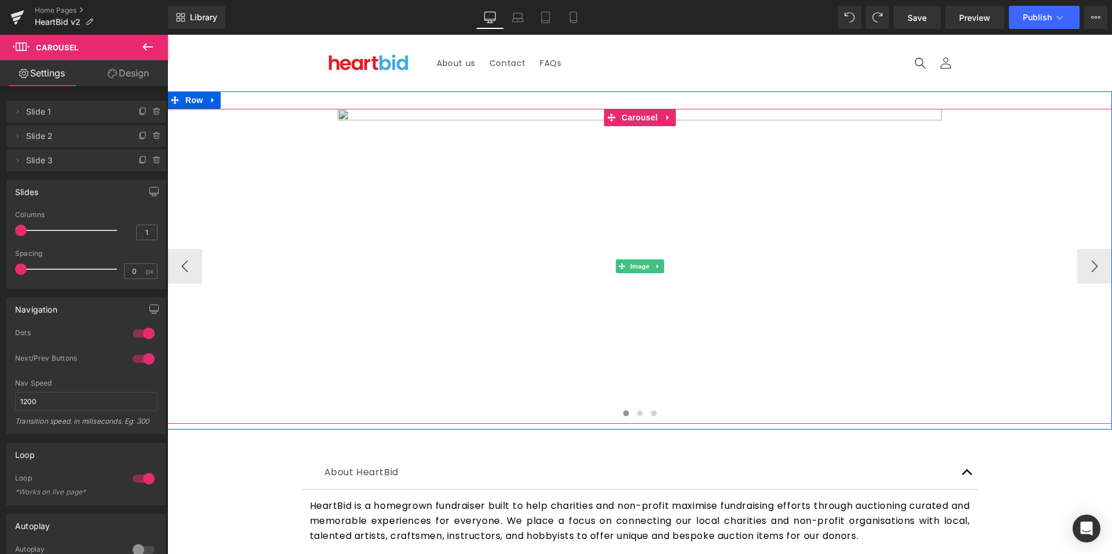
click at [530, 227] on img at bounding box center [640, 266] width 756 height 315
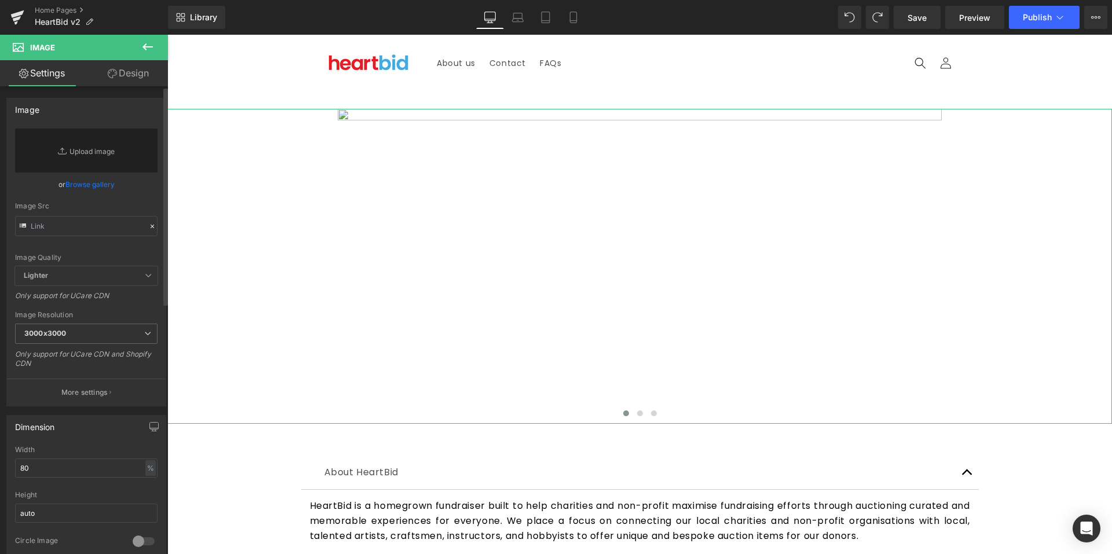
click at [81, 190] on link "Browse gallery" at bounding box center [89, 184] width 49 height 20
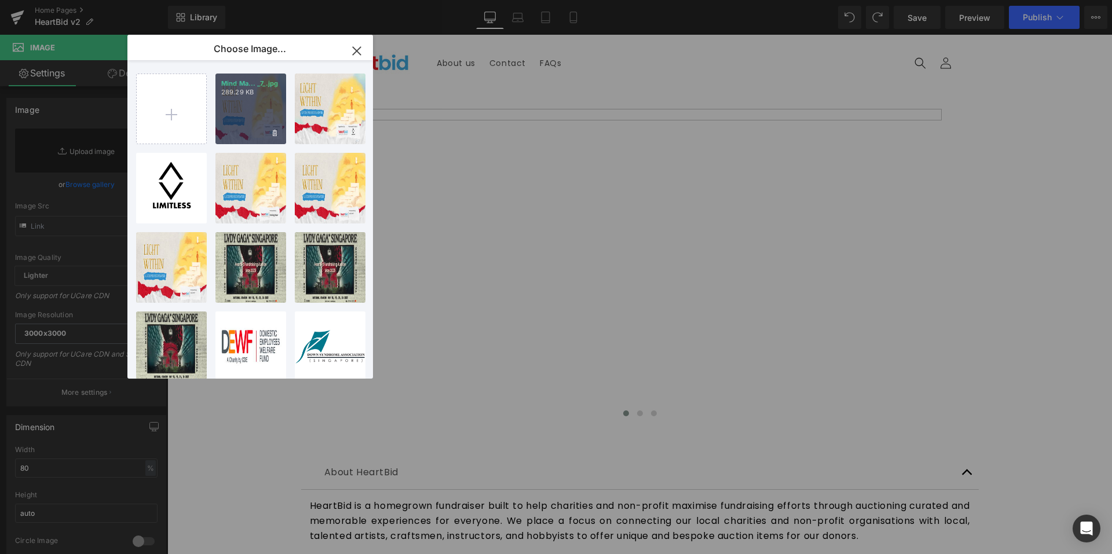
click at [237, 139] on div "Mind Ma... _7_.jpg 289.29 KB" at bounding box center [250, 109] width 71 height 71
type input "https://ucarecdn.com/f2ab6439-1b6d-4625-a6c0-6b1769977fb2/-/format/auto/-/previ…"
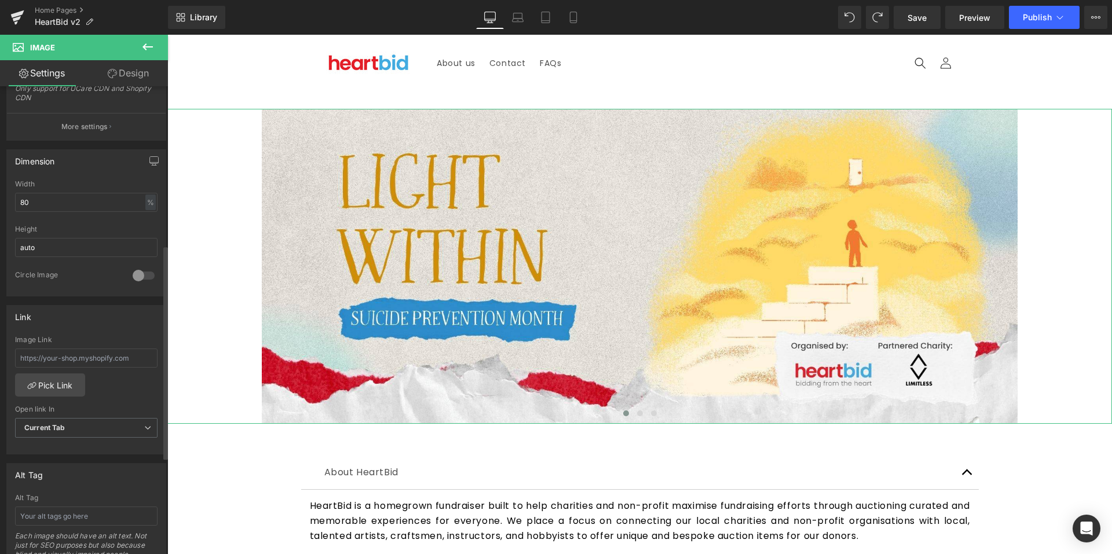
scroll to position [347, 0]
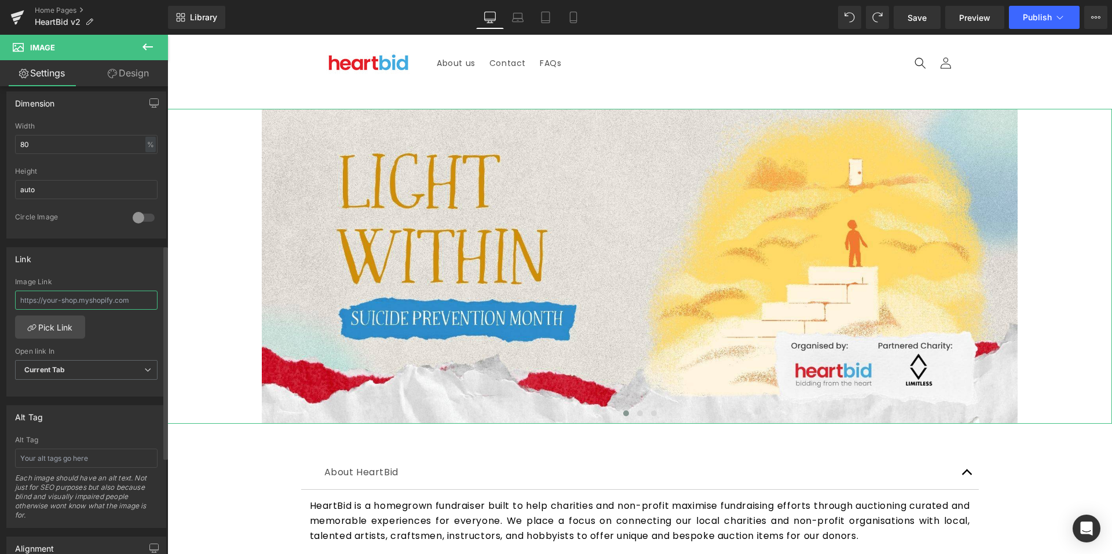
click at [83, 305] on input "text" at bounding box center [86, 300] width 142 height 19
click at [56, 322] on link "Pick Link" at bounding box center [50, 327] width 70 height 23
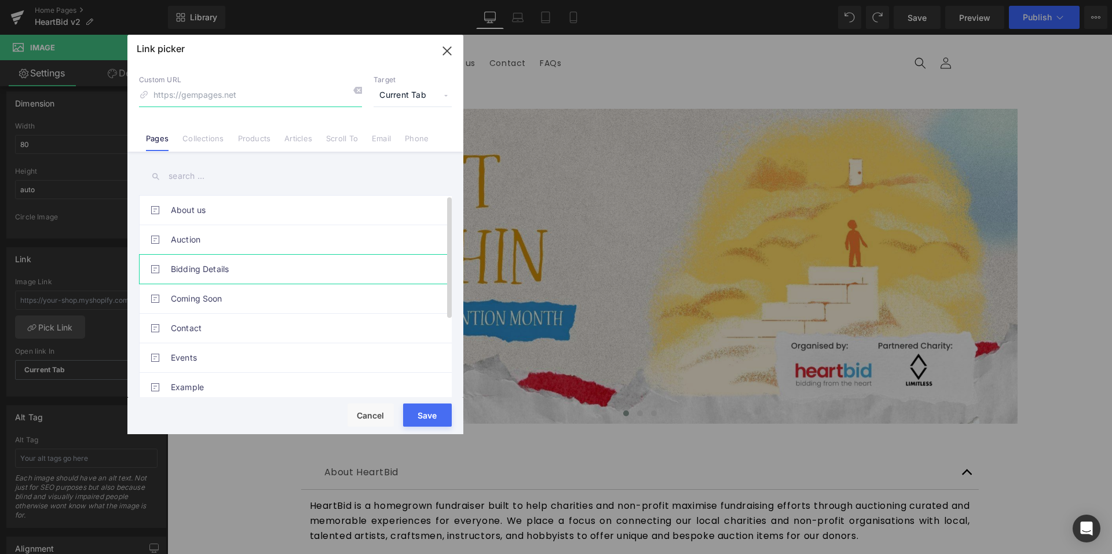
scroll to position [127, 0]
click at [284, 142] on link "Articles" at bounding box center [298, 142] width 28 height 17
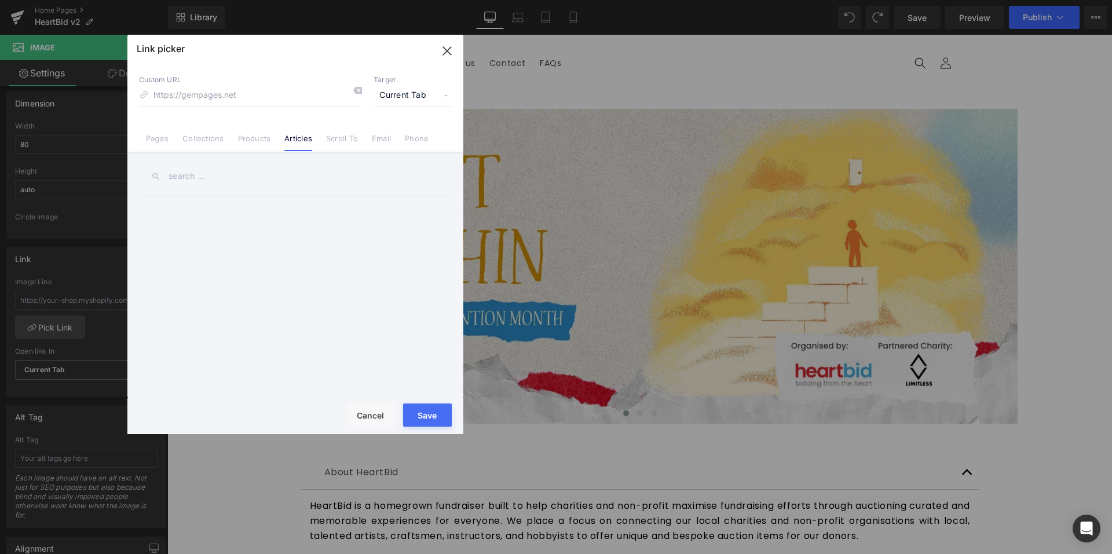
click at [188, 141] on link "Collections" at bounding box center [202, 142] width 41 height 17
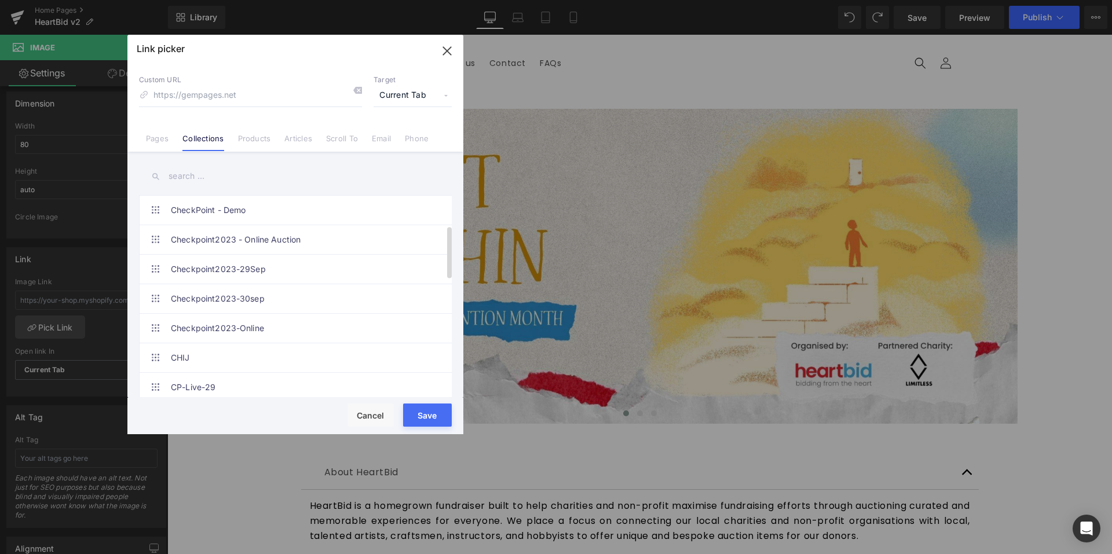
scroll to position [290, 0]
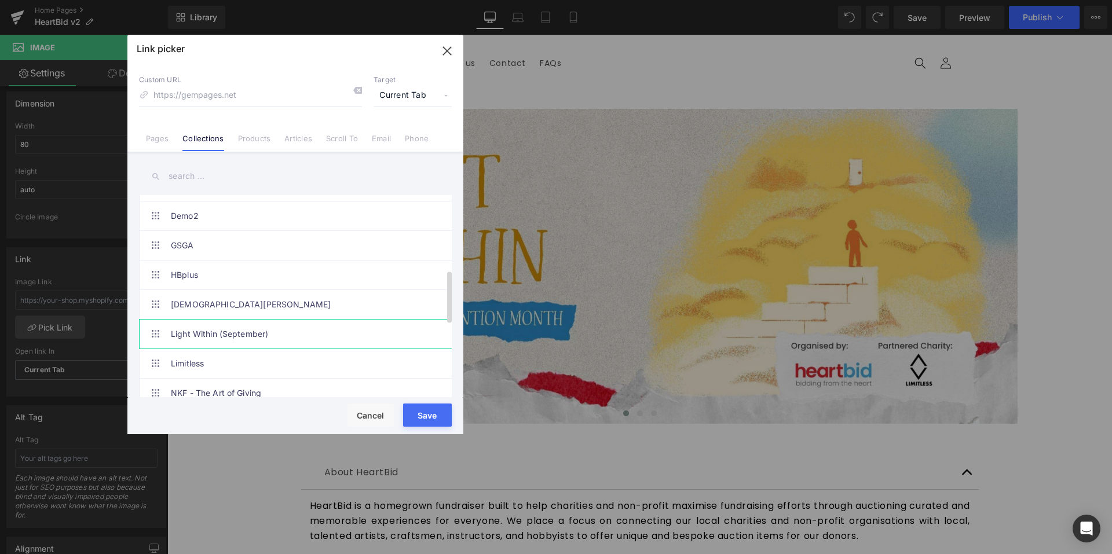
click at [263, 336] on link "Light Within (September)" at bounding box center [298, 334] width 255 height 29
type input "/collections/light-within"
click at [439, 416] on button "Save" at bounding box center [427, 415] width 49 height 23
type input "/collections/light-within"
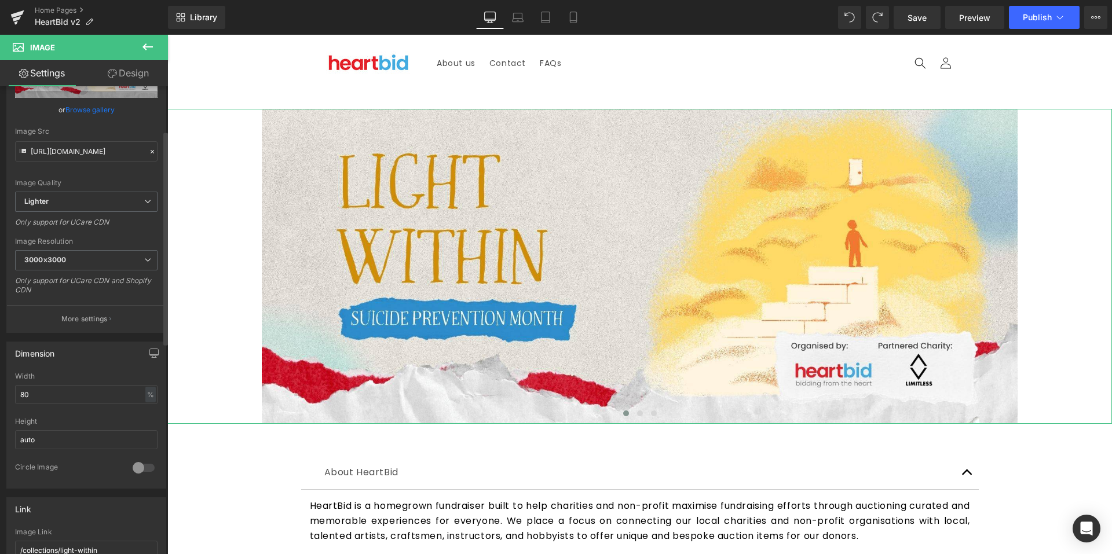
scroll to position [0, 0]
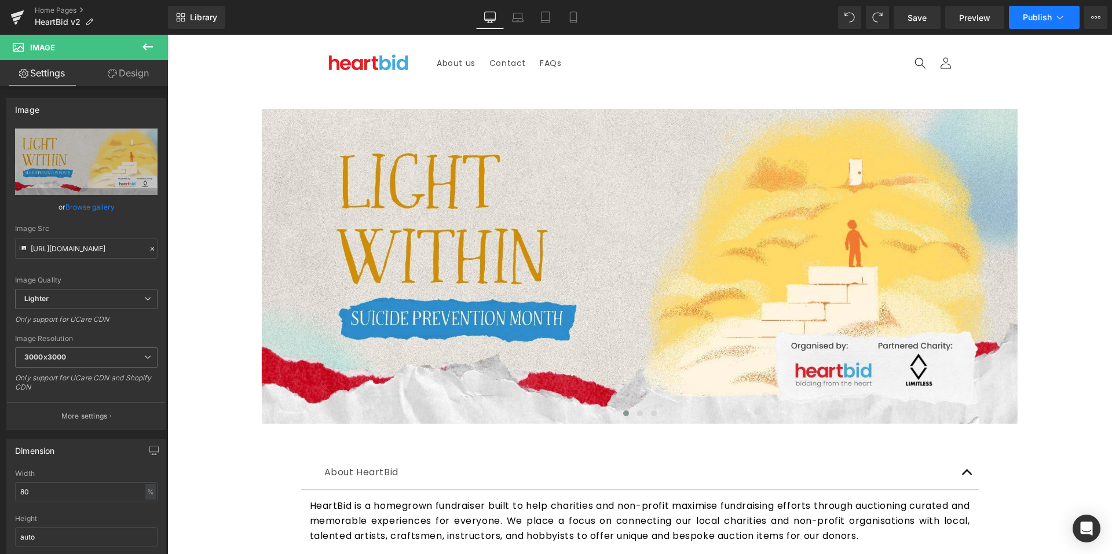
click at [1034, 25] on button "Publish" at bounding box center [1044, 17] width 71 height 23
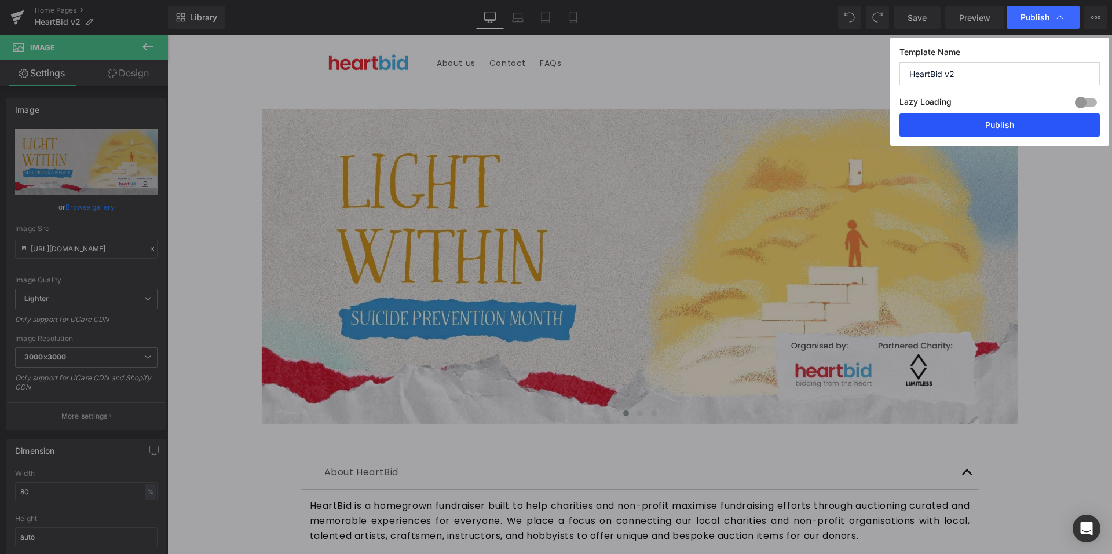
click at [993, 122] on button "Publish" at bounding box center [999, 125] width 200 height 23
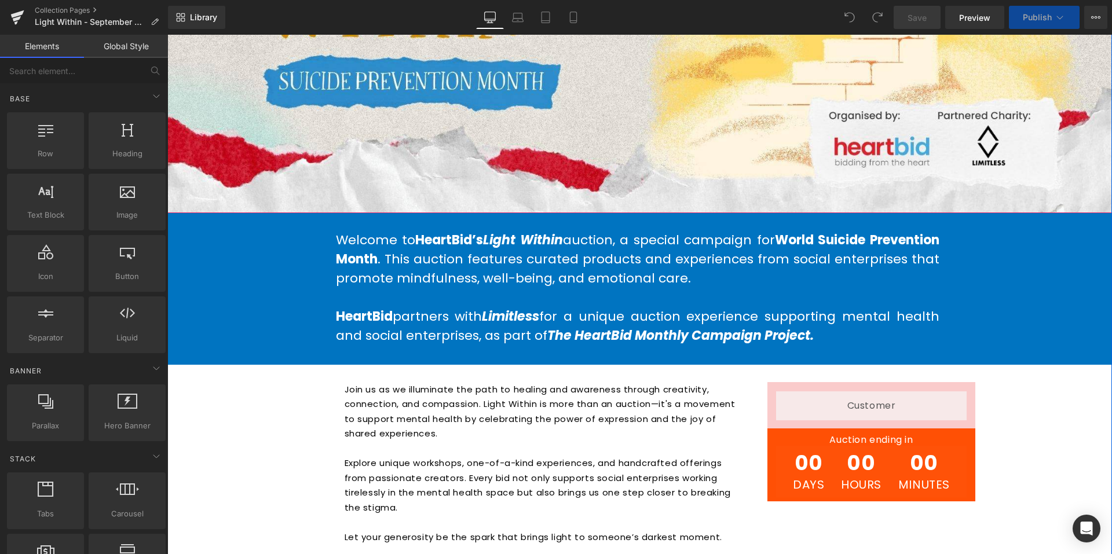
scroll to position [405, 0]
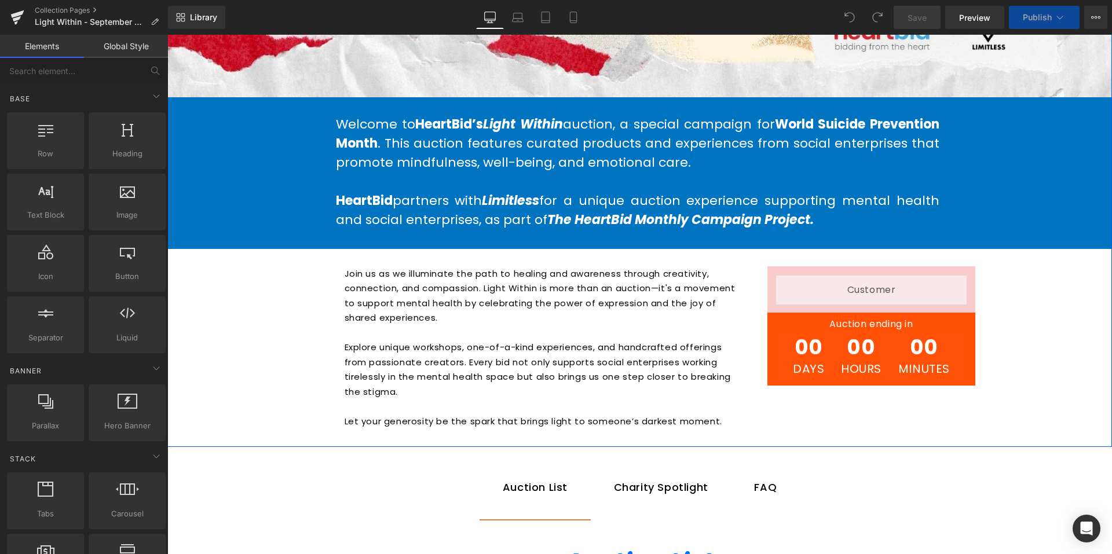
click at [879, 343] on div "00 Days 00 Hours 00 Minutes Countdown Timer" at bounding box center [871, 356] width 191 height 52
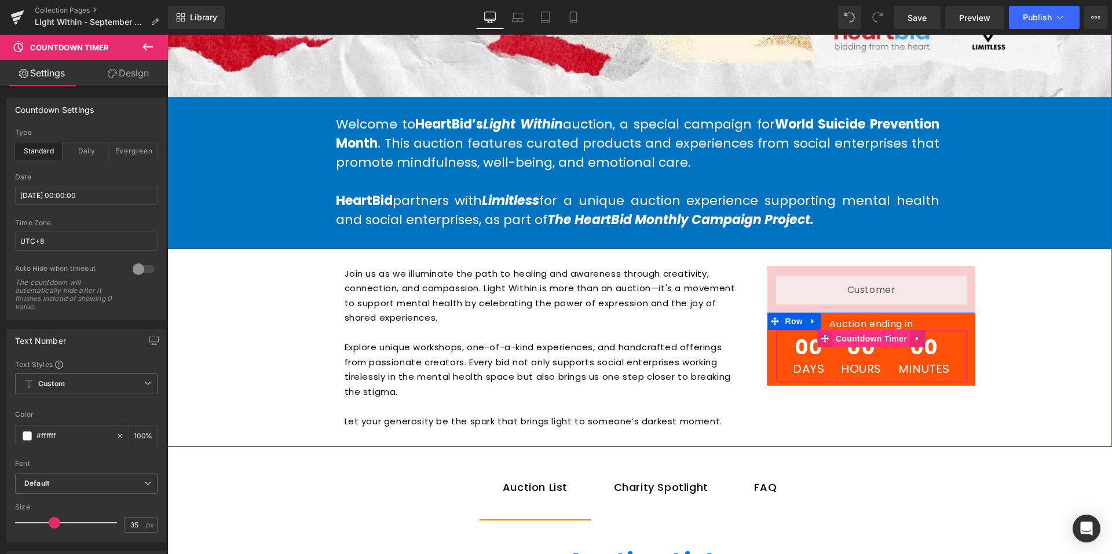
click at [873, 335] on span "Countdown Timer" at bounding box center [871, 338] width 77 height 17
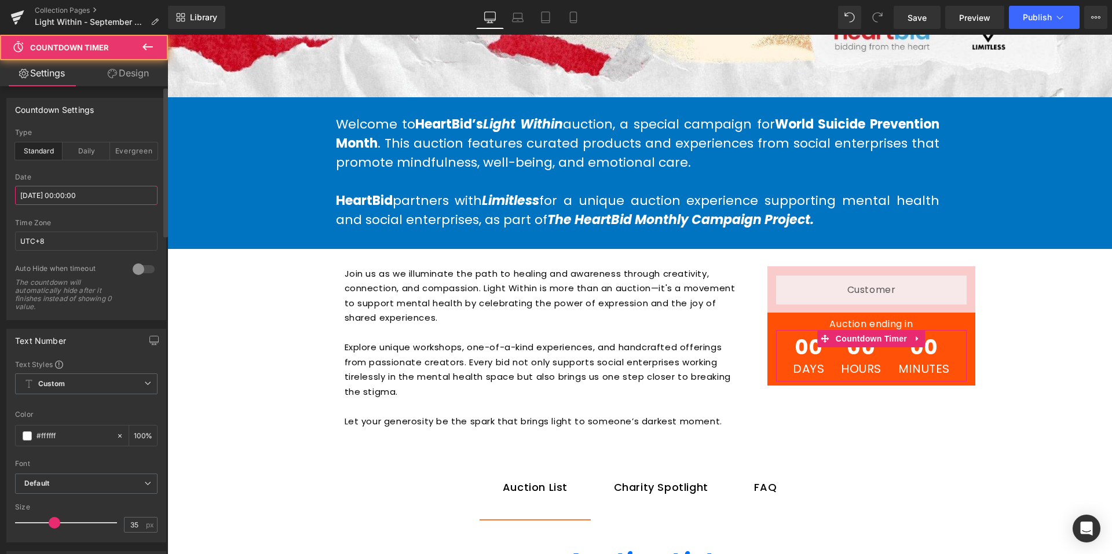
click at [107, 200] on input "2025/09/22 00:00:00" at bounding box center [86, 195] width 142 height 19
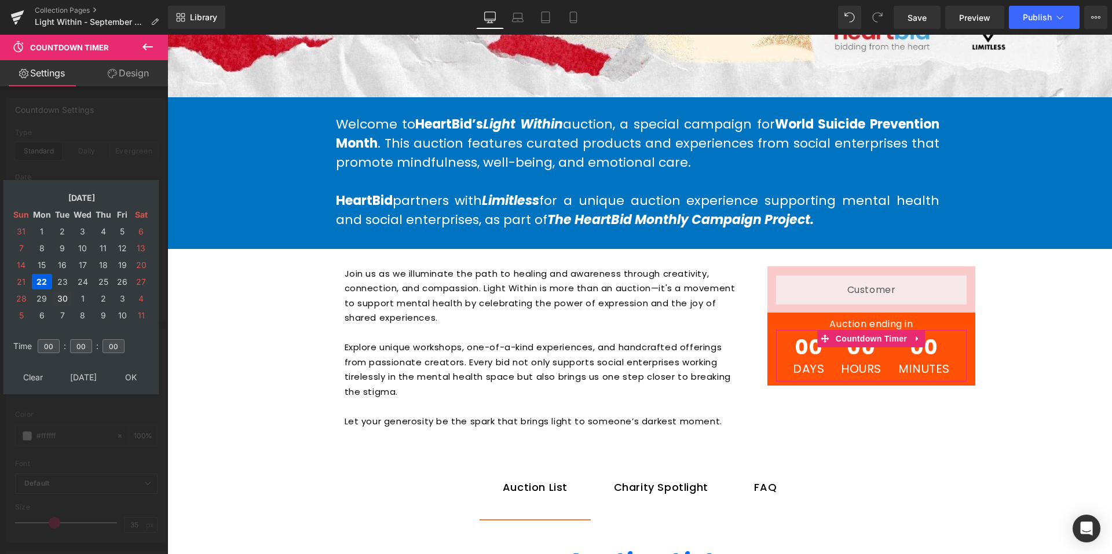
click at [65, 295] on td "30" at bounding box center [62, 299] width 18 height 16
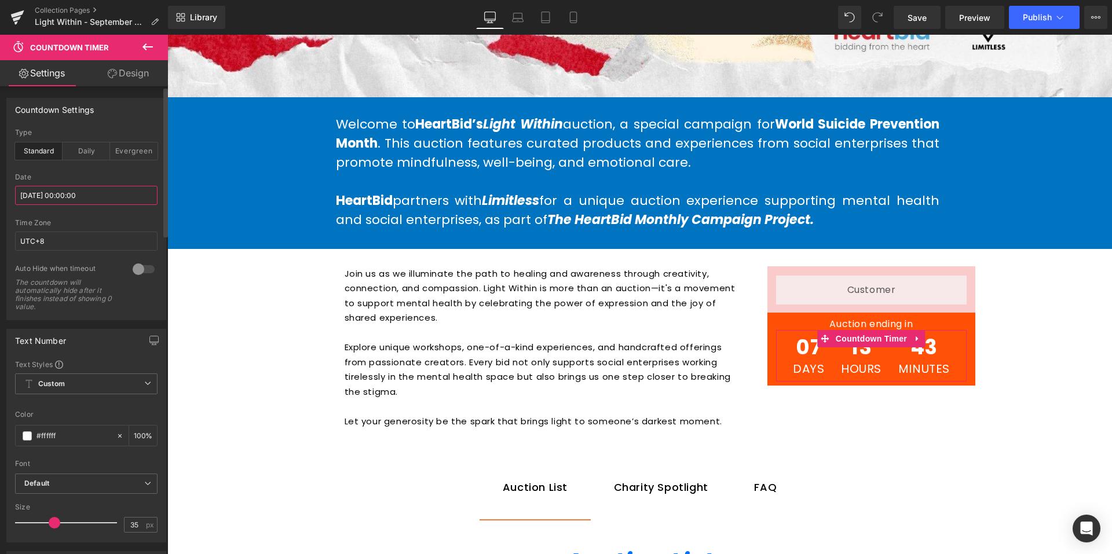
click at [84, 198] on input "2025/09/30 00:00:00" at bounding box center [86, 195] width 142 height 19
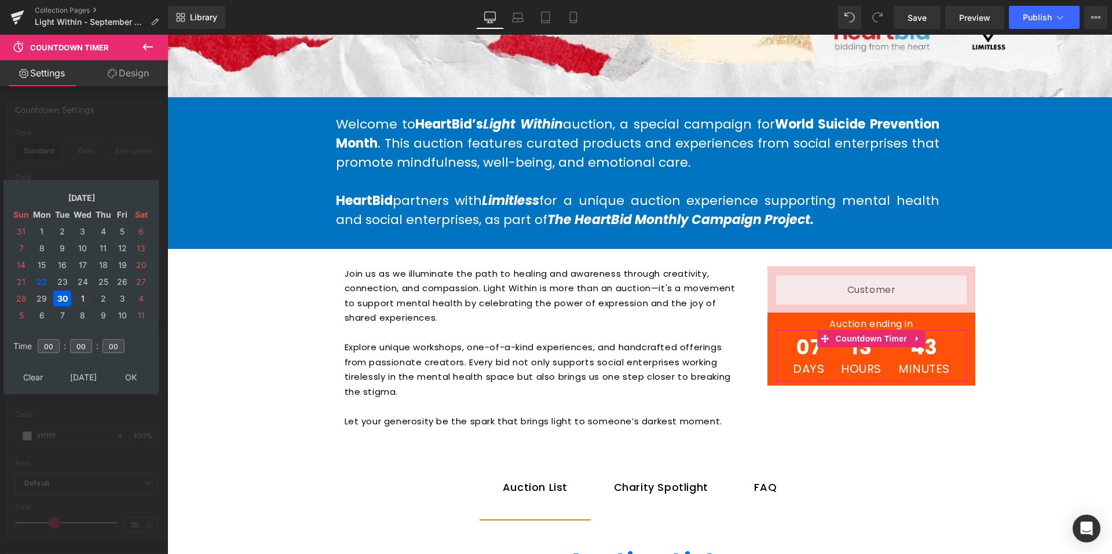
click at [87, 298] on td "1" at bounding box center [82, 299] width 20 height 16
type input "2025/10/01 00:00:00"
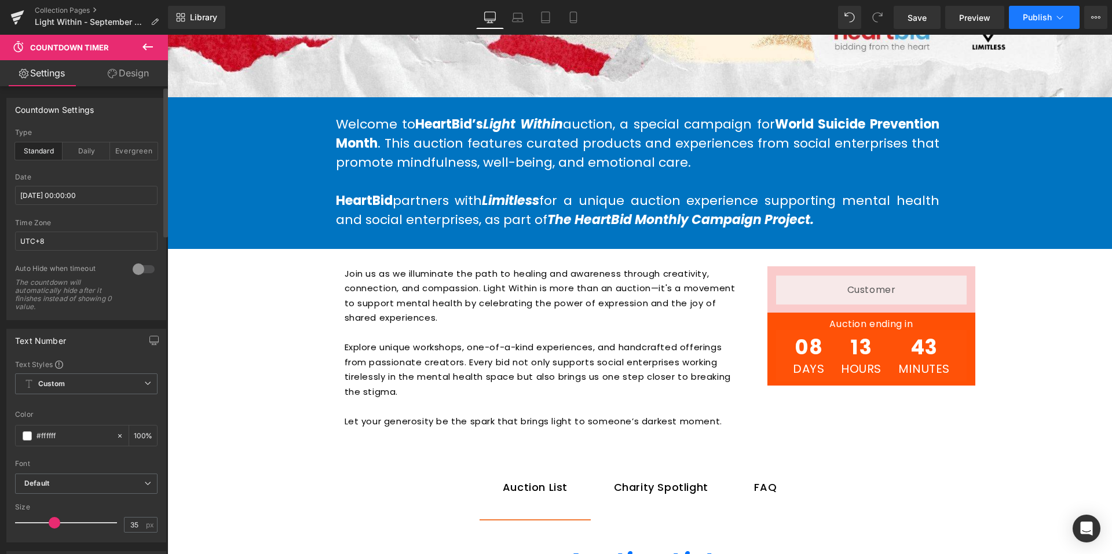
click at [1034, 21] on span "Publish" at bounding box center [1037, 17] width 29 height 9
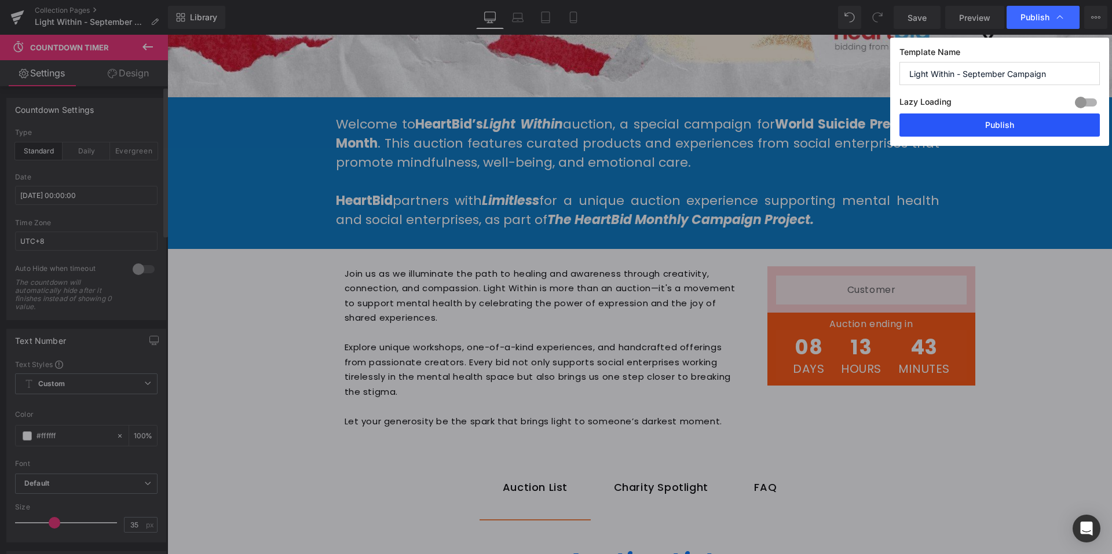
click at [1025, 123] on button "Publish" at bounding box center [999, 125] width 200 height 23
